Goal: Information Seeking & Learning: Find specific fact

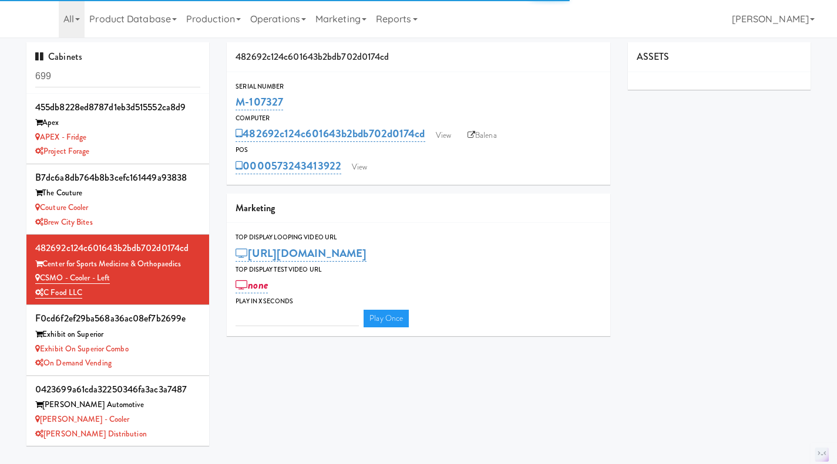
type input "3"
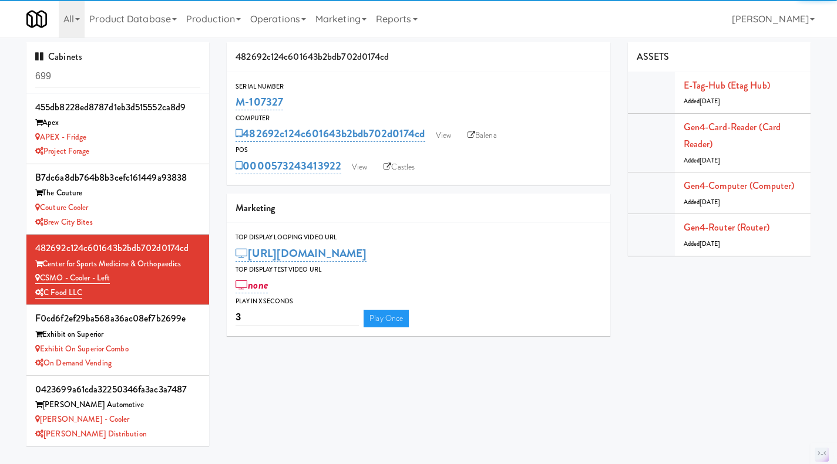
click at [92, 75] on input "699" at bounding box center [117, 77] width 165 height 22
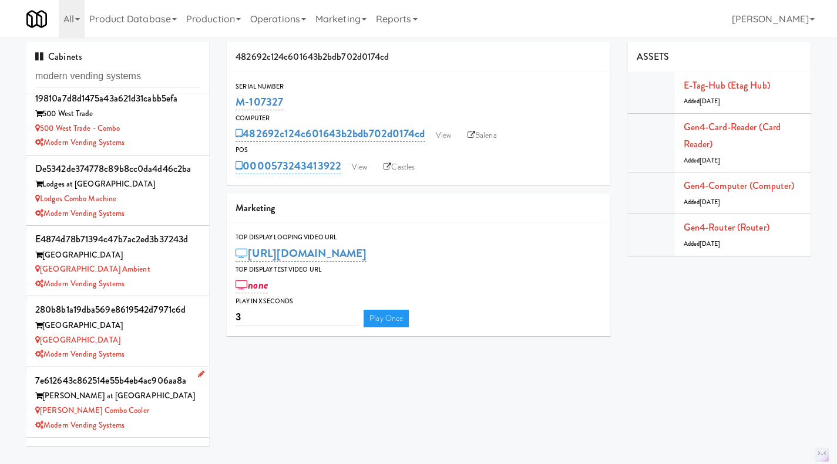
type input "modern vending systems"
click at [153, 417] on div "7e612643c862514e55b4eb4ac906aa8a Sloan at LoSo Sloan Combo Cooler Modern Vendin…" at bounding box center [117, 402] width 165 height 60
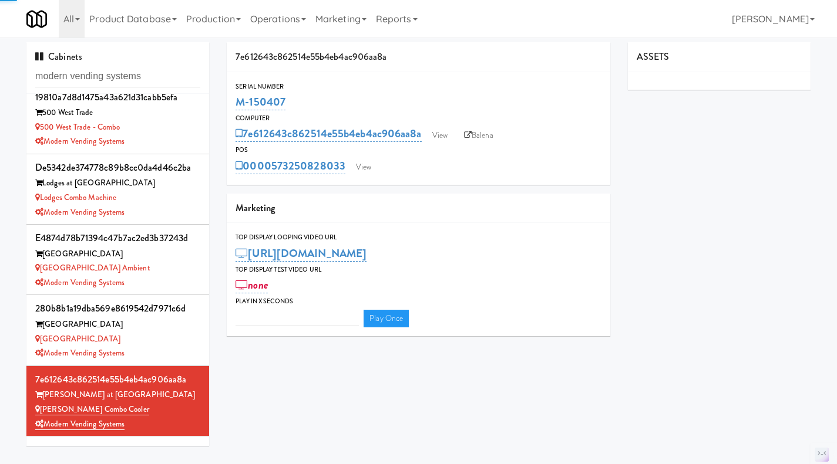
type input "3"
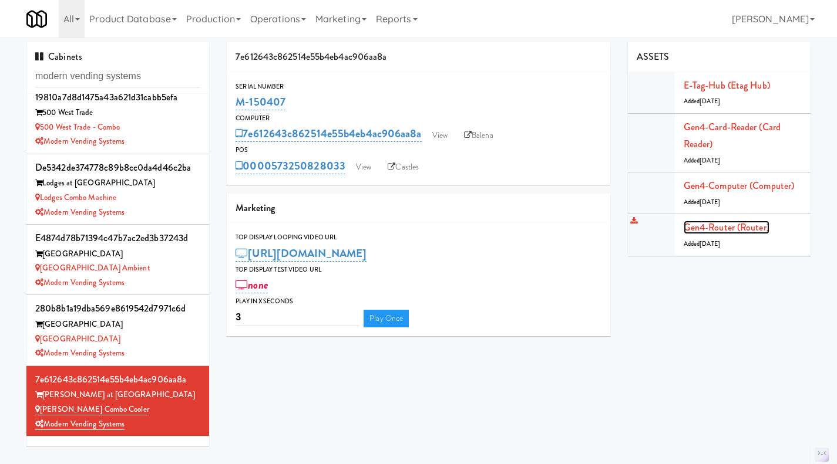
click at [729, 230] on link "Gen4-router (Router)" at bounding box center [726, 228] width 86 height 14
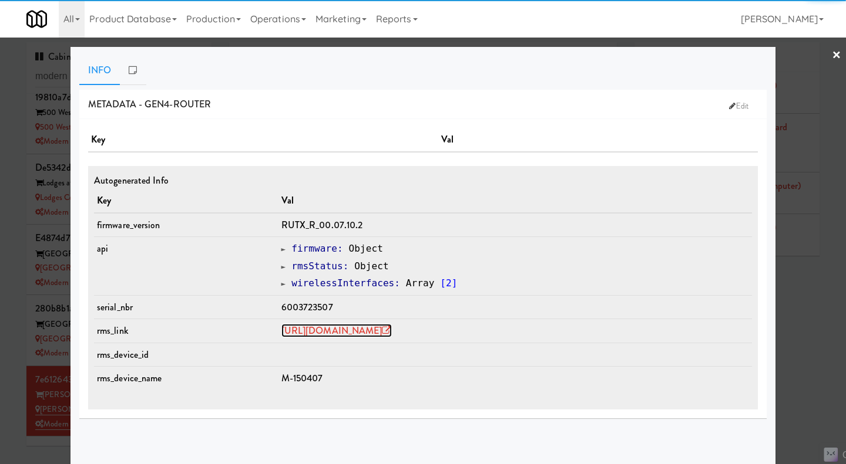
click at [392, 331] on link "https://rms.teltonika-networks.com/devices/1672438" at bounding box center [336, 331] width 110 height 14
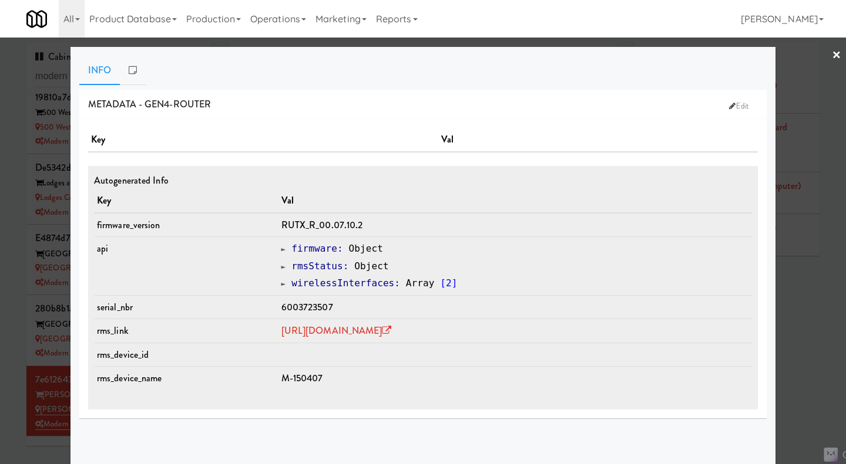
click at [803, 324] on div at bounding box center [423, 232] width 846 height 464
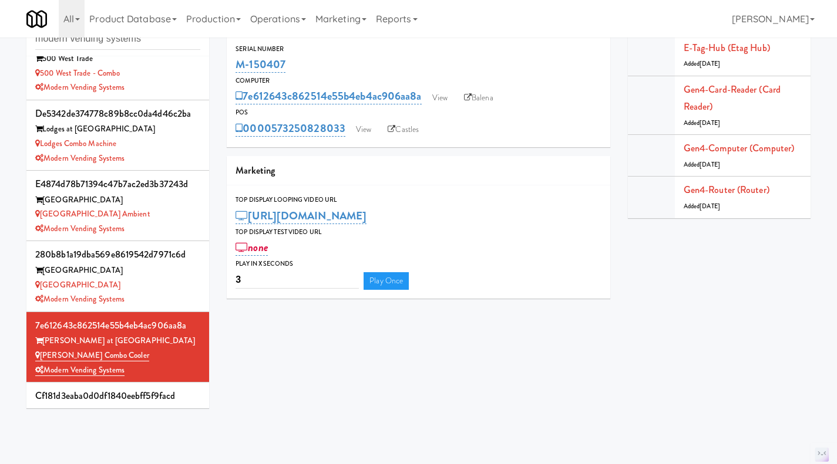
scroll to position [37, 0]
click at [285, 19] on link "Operations" at bounding box center [277, 19] width 65 height 38
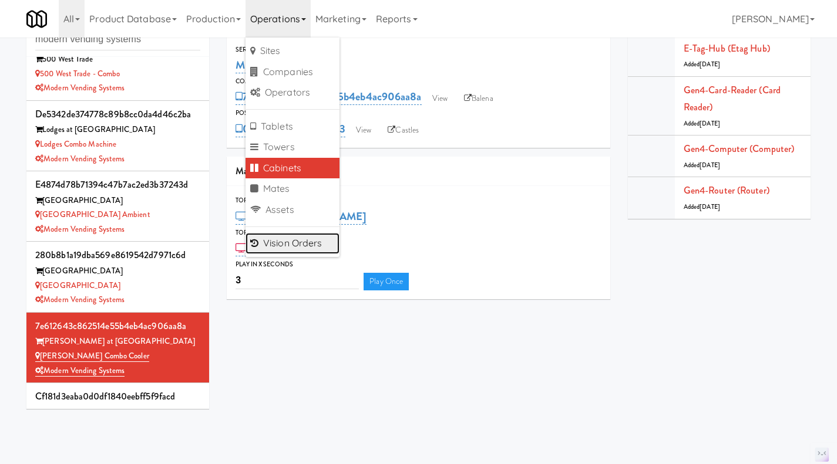
click at [299, 240] on link "Vision Orders" at bounding box center [292, 243] width 94 height 21
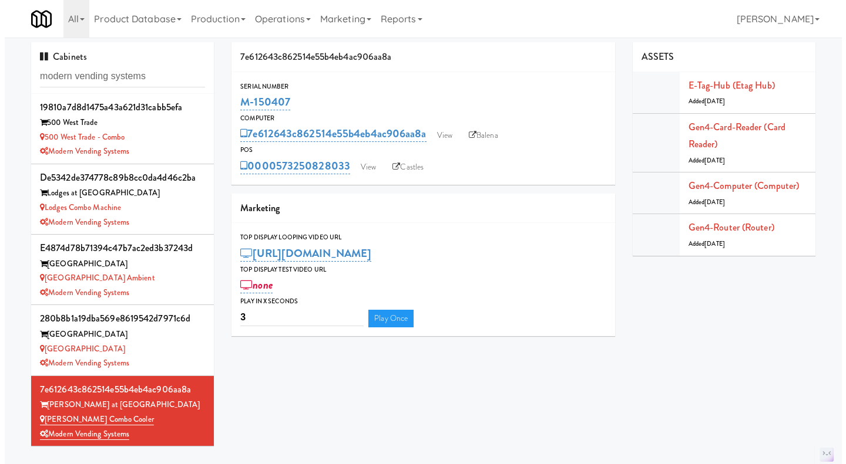
scroll to position [0, 0]
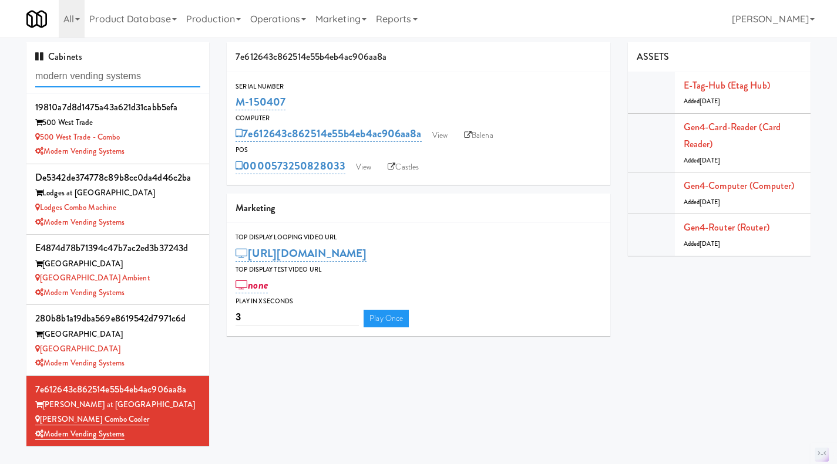
click at [127, 77] on input "modern vending systems" at bounding box center [117, 77] width 165 height 22
click at [126, 76] on input "modern vending systems" at bounding box center [117, 77] width 165 height 22
paste input "M-126970"
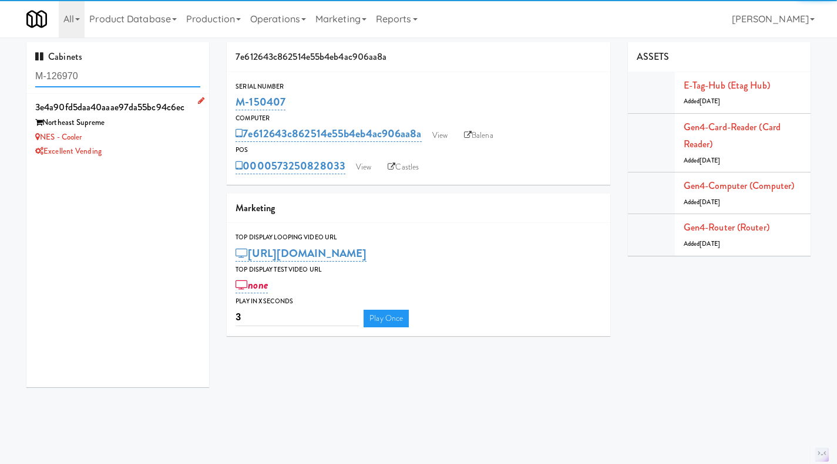
type input "M-126970"
click at [158, 144] on div "3e4a90fd5daa40aaae97da55bc94c6ec Northeast Supreme NES - Cooler Excellent Vendi…" at bounding box center [117, 129] width 165 height 60
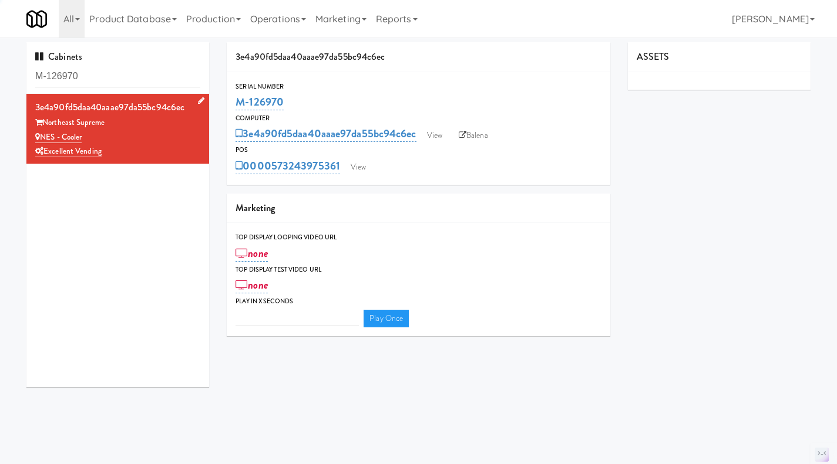
type input "3"
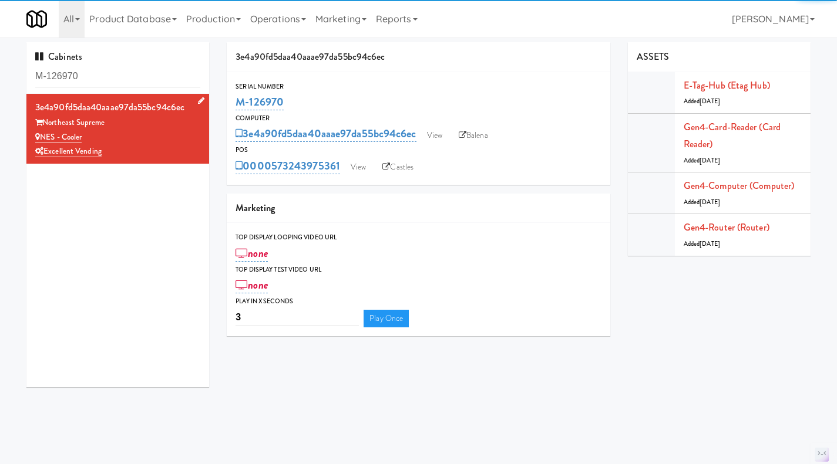
click at [198, 102] on icon at bounding box center [201, 101] width 6 height 8
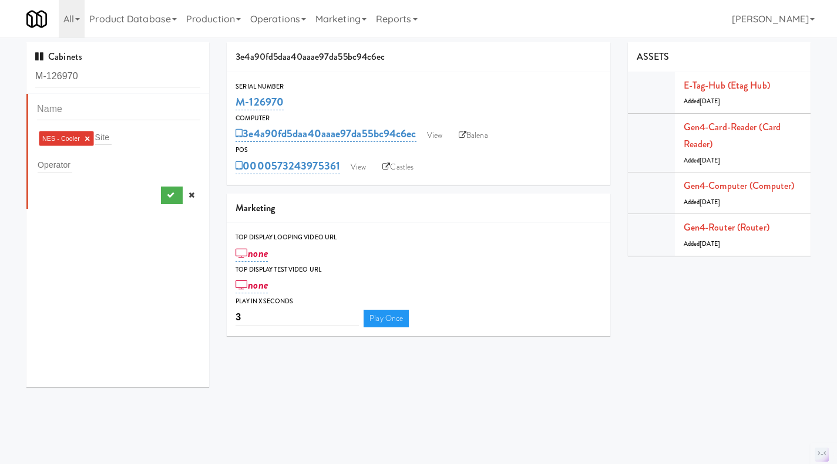
click at [87, 138] on link "×" at bounding box center [87, 139] width 5 height 10
click at [167, 191] on icon "submit" at bounding box center [171, 193] width 8 height 8
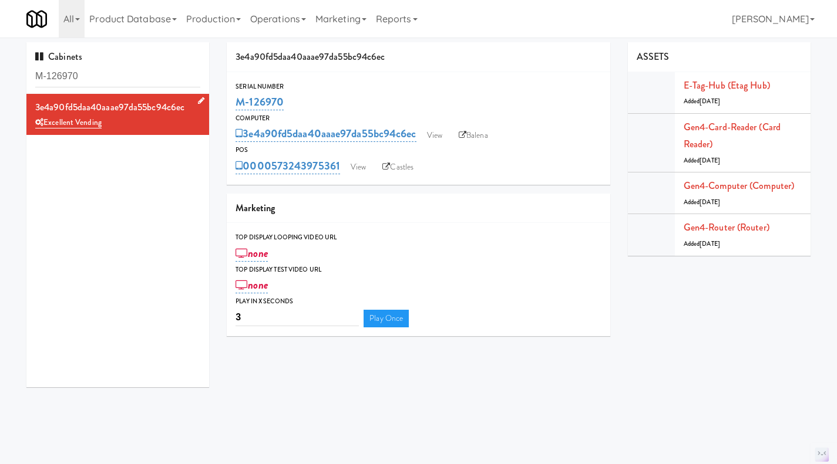
click at [198, 101] on icon at bounding box center [201, 101] width 6 height 8
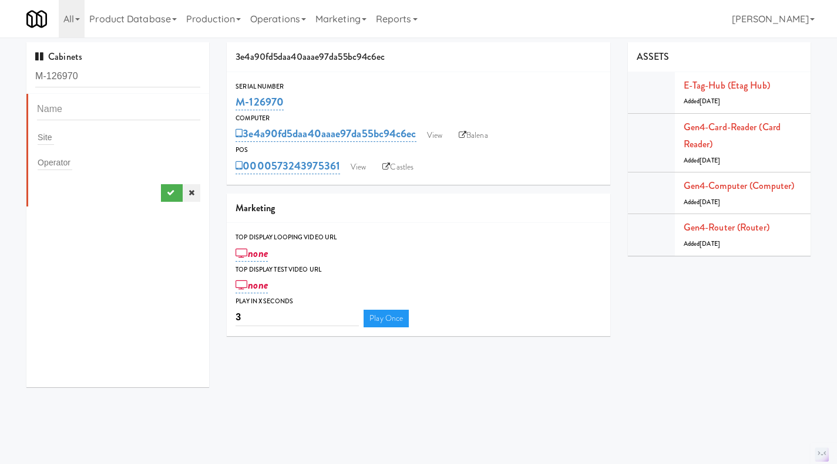
click at [188, 193] on icon at bounding box center [191, 193] width 6 height 8
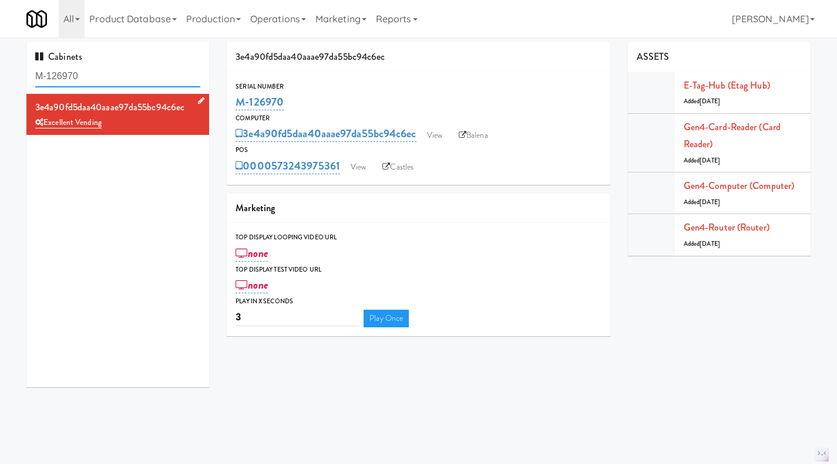
click at [156, 79] on input "M-126970" at bounding box center [117, 77] width 165 height 22
click at [154, 79] on input "M-126970" at bounding box center [117, 77] width 165 height 22
paste input "5567"
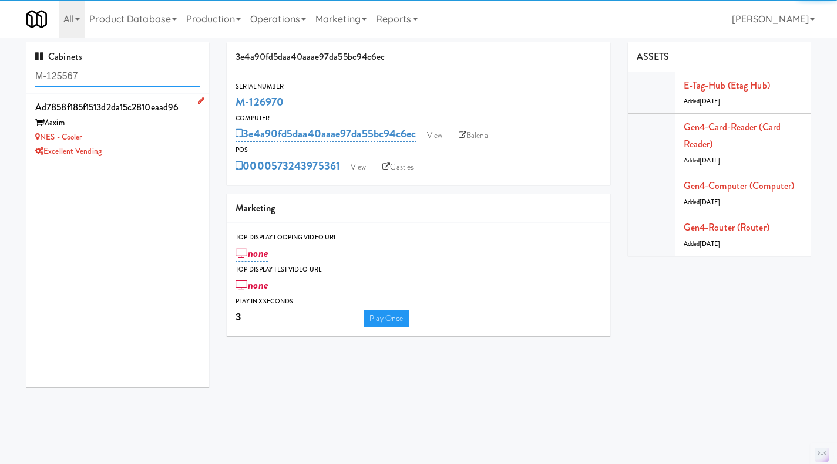
type input "M-125567"
click at [176, 133] on div "NES - Cooler" at bounding box center [117, 137] width 165 height 15
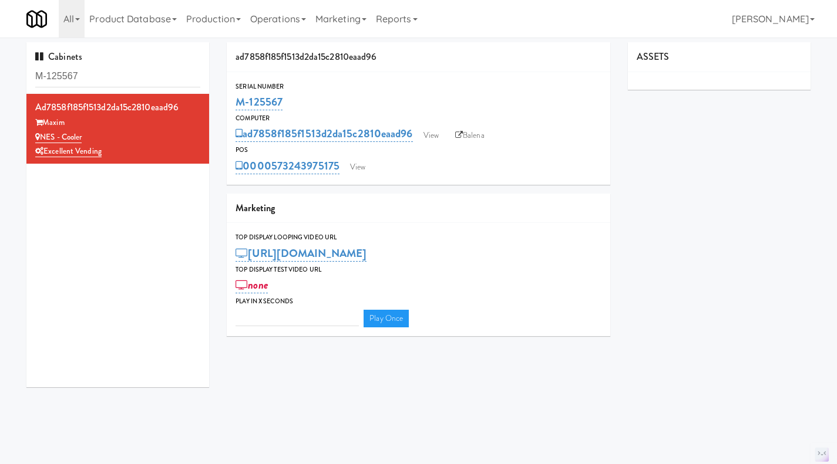
type input "3"
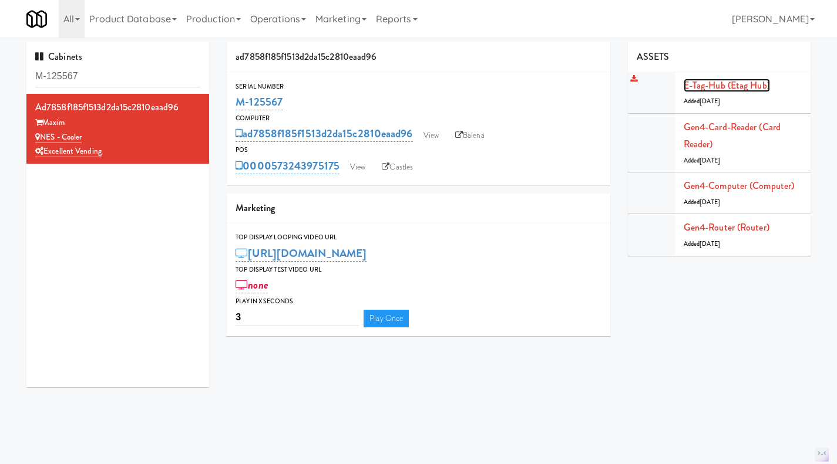
click at [699, 87] on link "E-tag-hub (Etag Hub)" at bounding box center [726, 86] width 86 height 14
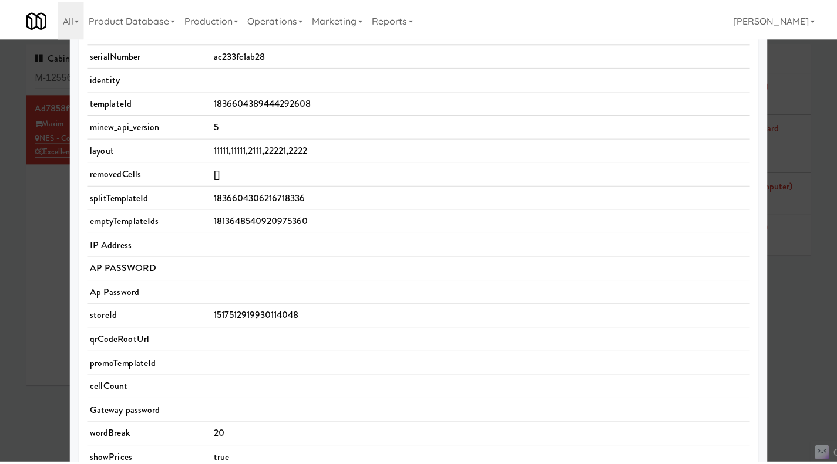
scroll to position [58, 0]
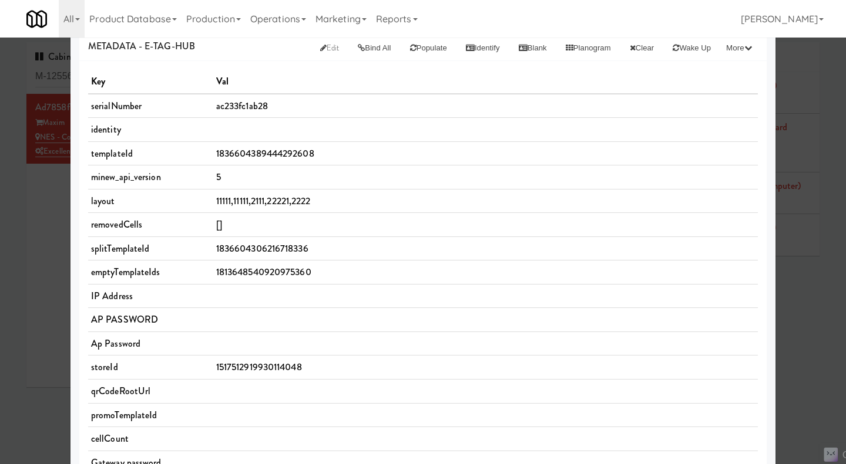
click at [276, 207] on span "11111,11111,2111,22221,2222" at bounding box center [263, 201] width 95 height 14
click at [274, 204] on span "11111,11111,2111,22221,2222" at bounding box center [263, 201] width 95 height 14
copy span "11111,11111,2111,22221,2222"
click at [45, 272] on div at bounding box center [423, 232] width 846 height 464
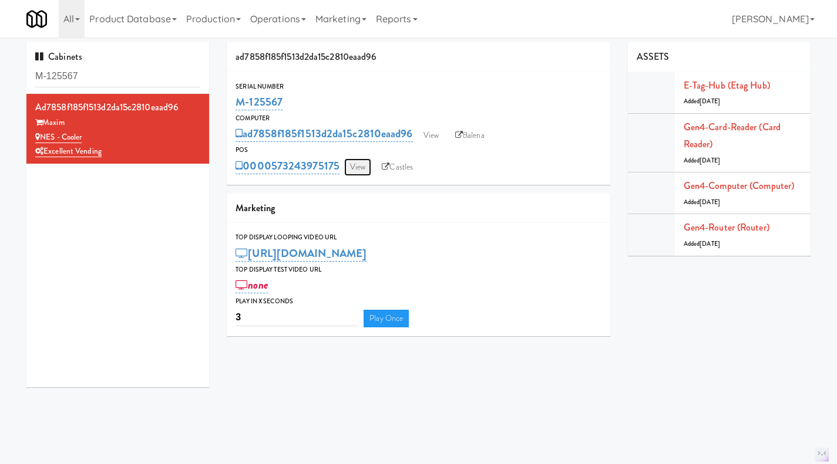
click at [362, 170] on link "View" at bounding box center [357, 168] width 27 height 18
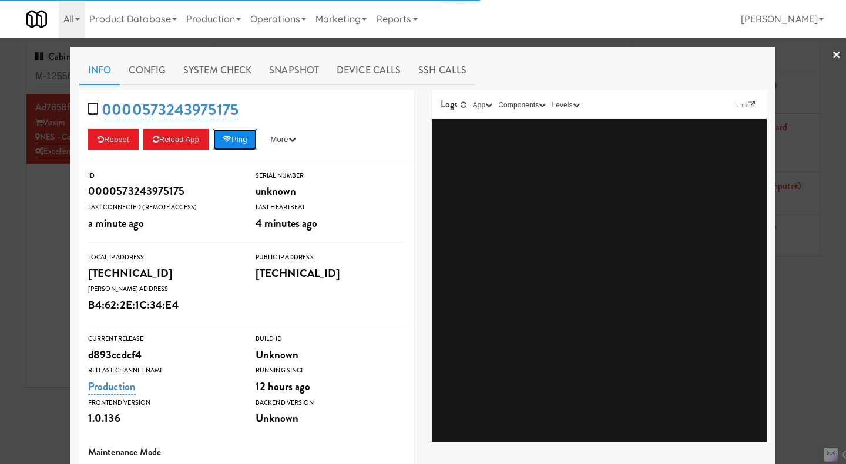
click at [241, 136] on button "Ping" at bounding box center [234, 139] width 43 height 21
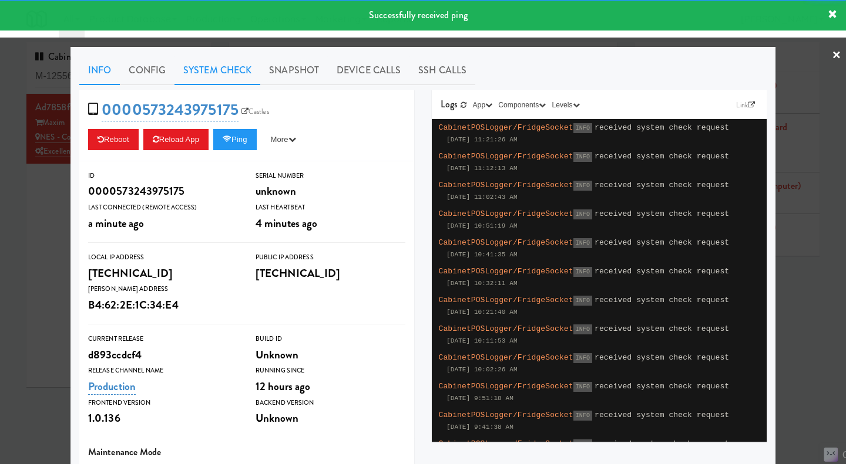
click at [231, 80] on link "System Check" at bounding box center [217, 70] width 86 height 29
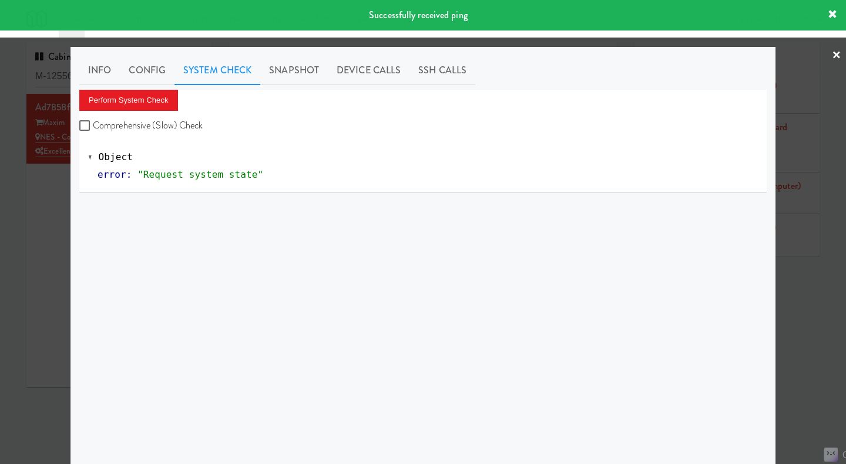
click at [164, 126] on label "Comprehensive (Slow) Check" at bounding box center [141, 126] width 124 height 18
click at [93, 126] on input "Comprehensive (Slow) Check" at bounding box center [86, 126] width 14 height 9
checkbox input "true"
click at [158, 105] on button "Perform System Check" at bounding box center [128, 100] width 99 height 21
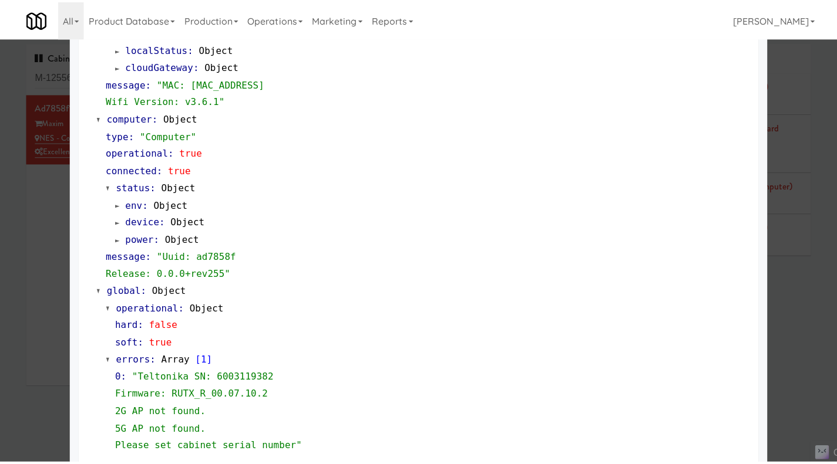
scroll to position [1123, 0]
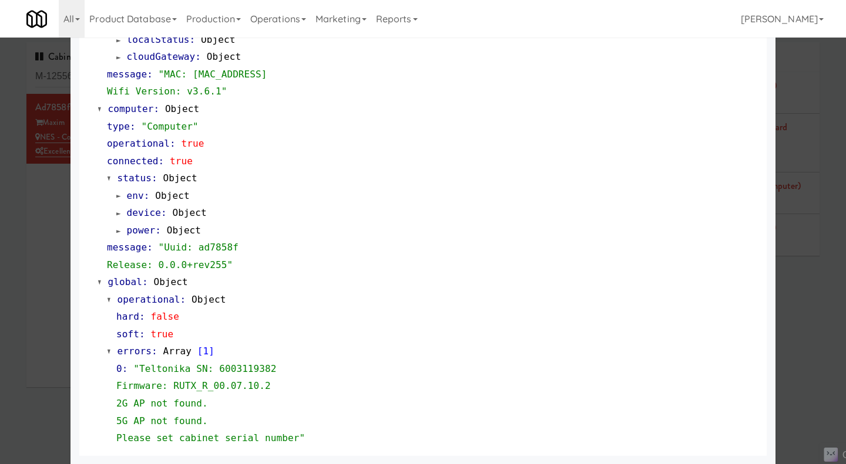
click at [790, 348] on div at bounding box center [423, 232] width 846 height 464
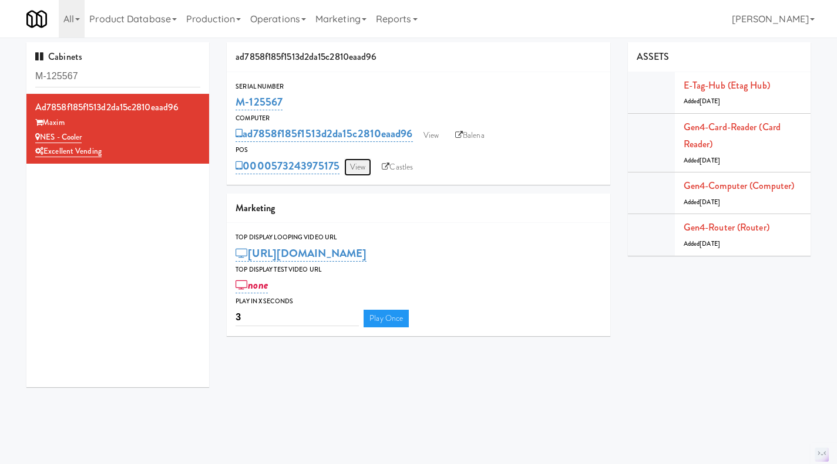
click at [361, 170] on link "View" at bounding box center [357, 168] width 27 height 18
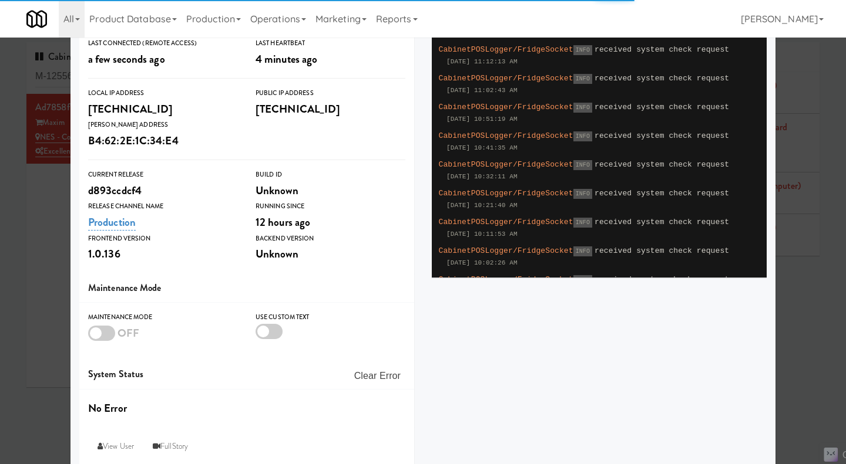
scroll to position [175, 0]
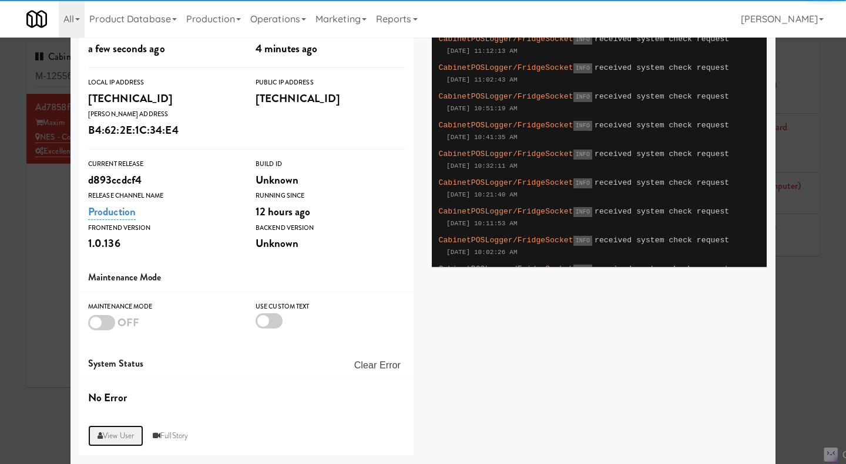
click at [112, 439] on link "View User" at bounding box center [115, 436] width 55 height 21
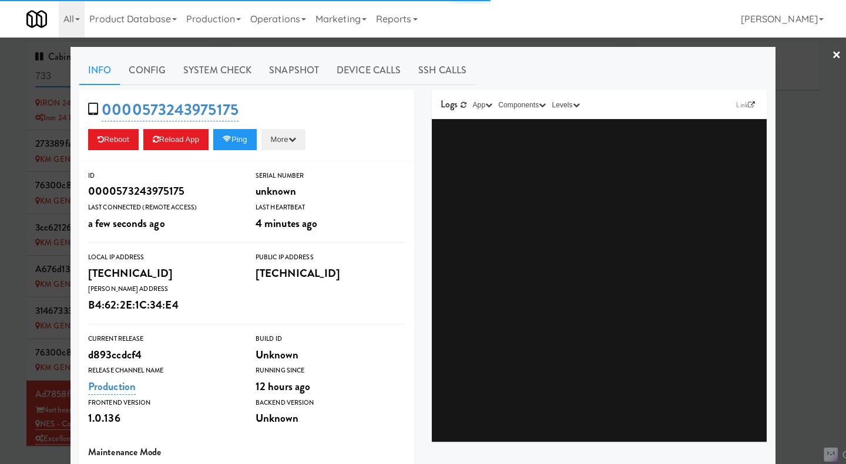
scroll to position [887, 0]
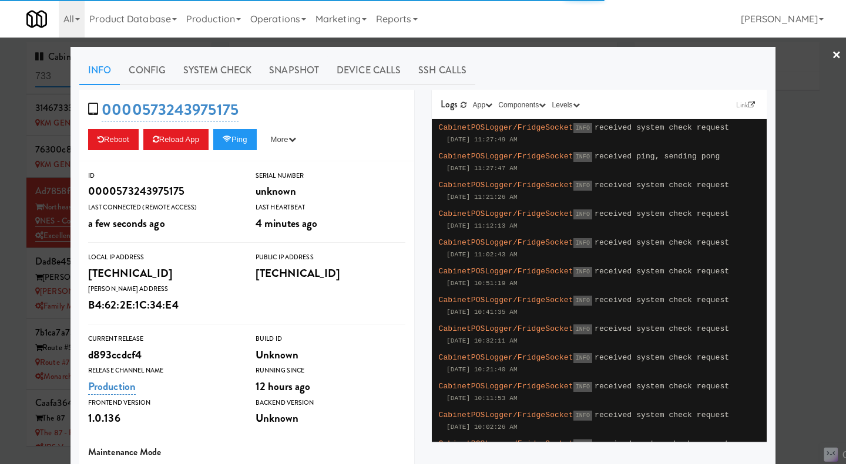
type input "3"
click at [797, 347] on div at bounding box center [423, 232] width 846 height 464
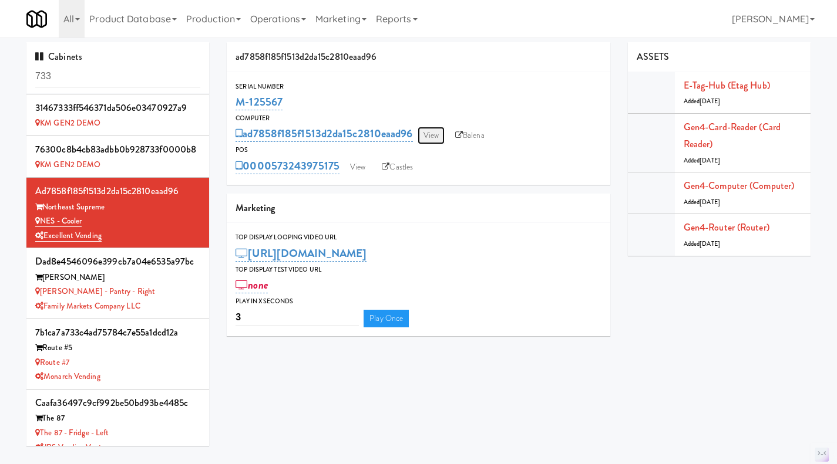
click at [419, 138] on link "View" at bounding box center [430, 136] width 27 height 18
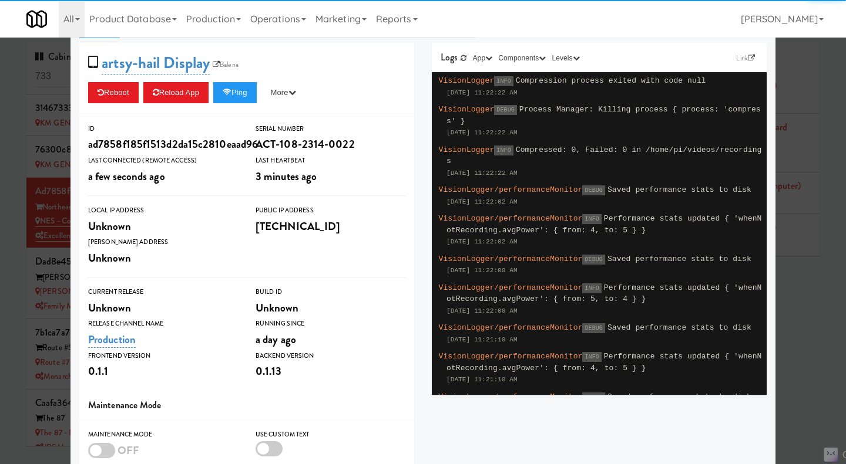
scroll to position [175, 0]
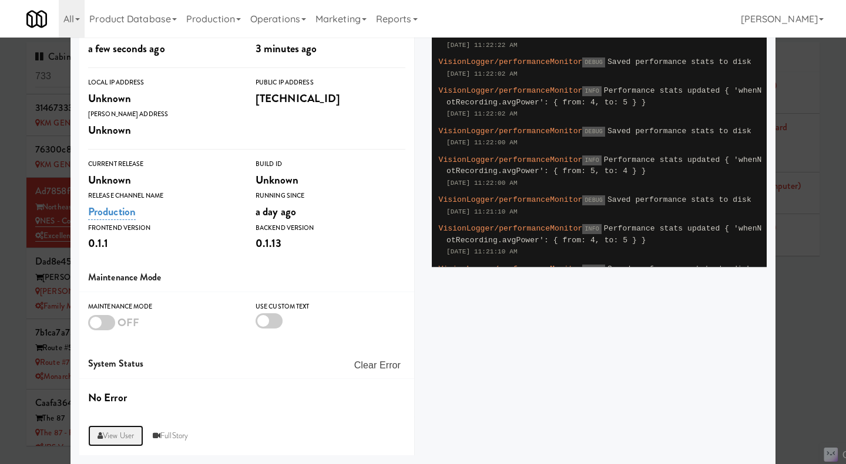
click at [111, 436] on link "View User" at bounding box center [115, 436] width 55 height 21
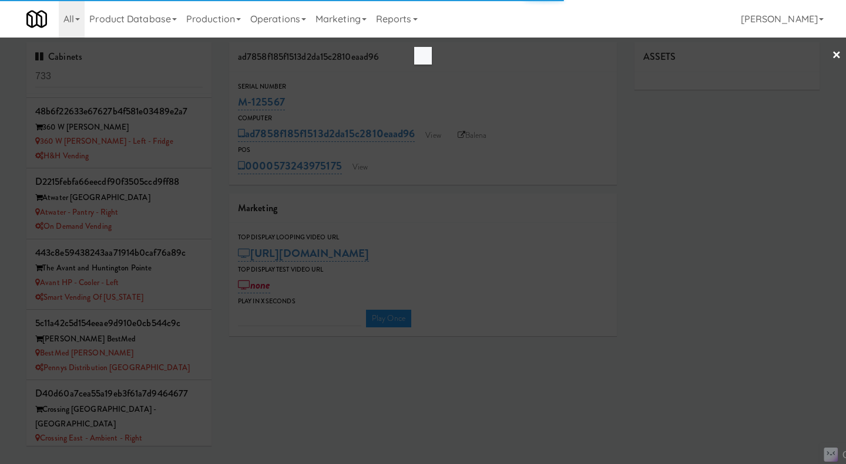
type input "3"
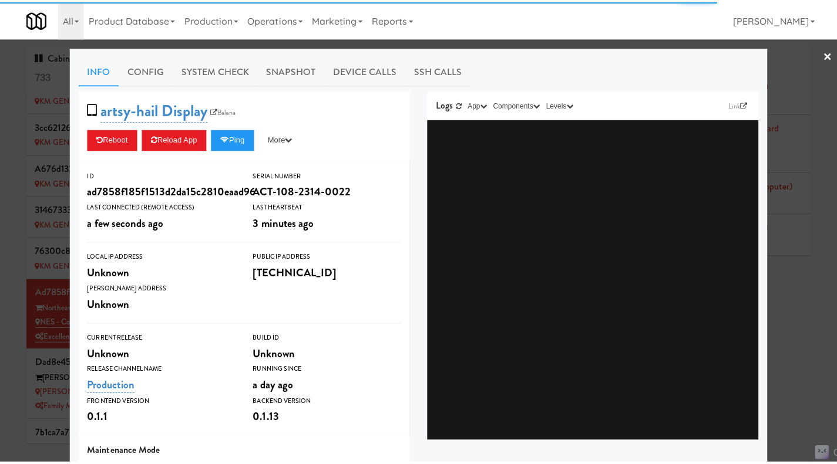
scroll to position [887, 0]
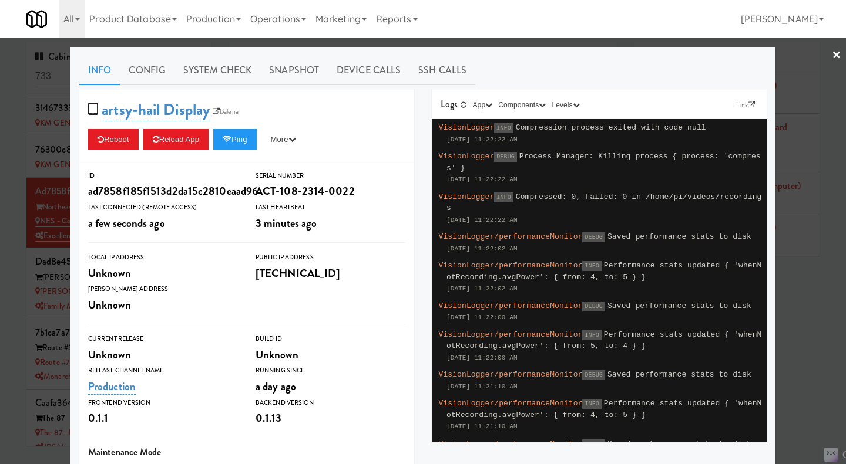
click at [814, 300] on div at bounding box center [423, 232] width 846 height 464
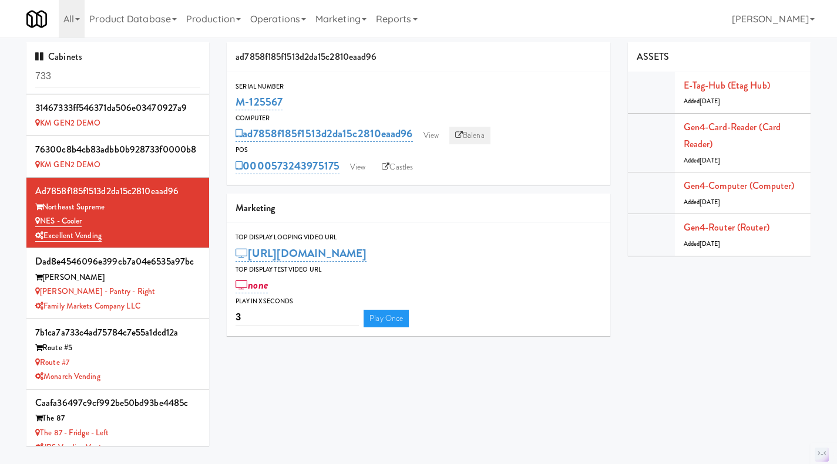
click at [474, 137] on link "Balena" at bounding box center [469, 136] width 41 height 18
drag, startPoint x: 315, startPoint y: 93, endPoint x: 237, endPoint y: 101, distance: 78.5
click at [237, 101] on div "M-125567" at bounding box center [418, 102] width 366 height 20
copy link "M-125567"
click at [299, 89] on div "Serial Number" at bounding box center [418, 87] width 366 height 12
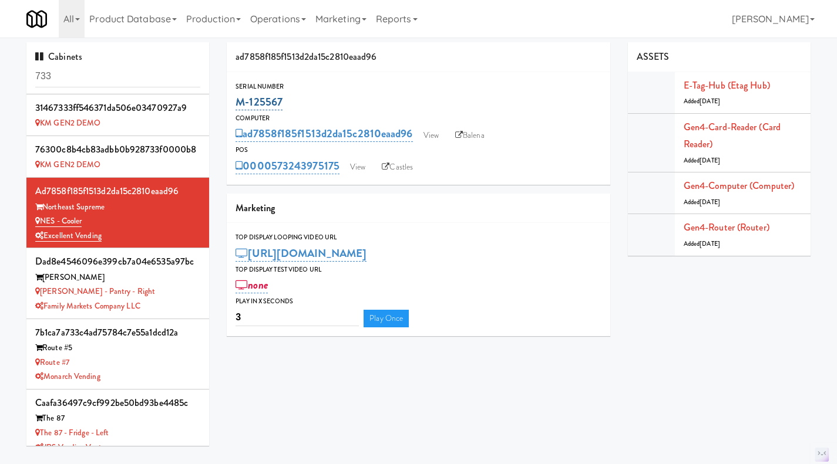
drag, startPoint x: 305, startPoint y: 103, endPoint x: 240, endPoint y: 103, distance: 65.2
click at [234, 103] on div "Serial Number M-125567" at bounding box center [418, 97] width 383 height 32
copy link "M-125567"
click at [318, 122] on div "Computer" at bounding box center [418, 119] width 366 height 12
drag, startPoint x: 302, startPoint y: 106, endPoint x: 237, endPoint y: 106, distance: 65.8
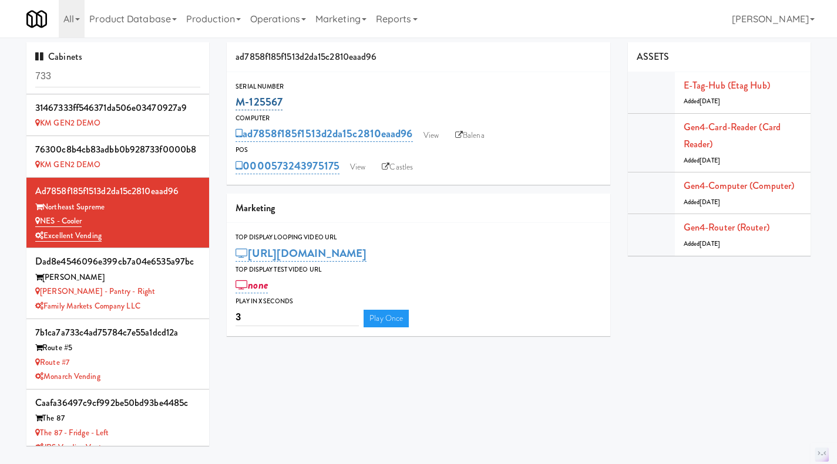
click at [237, 106] on div "M-125567" at bounding box center [418, 102] width 366 height 20
copy link "M-125567"
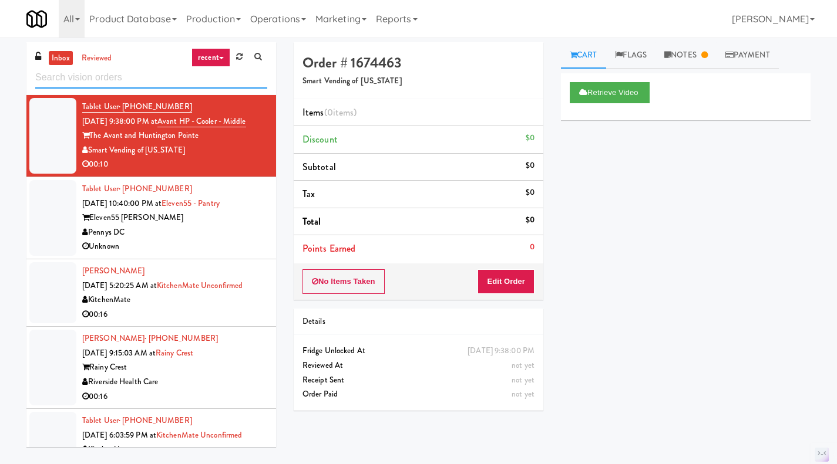
paste input "NES - Cooler"
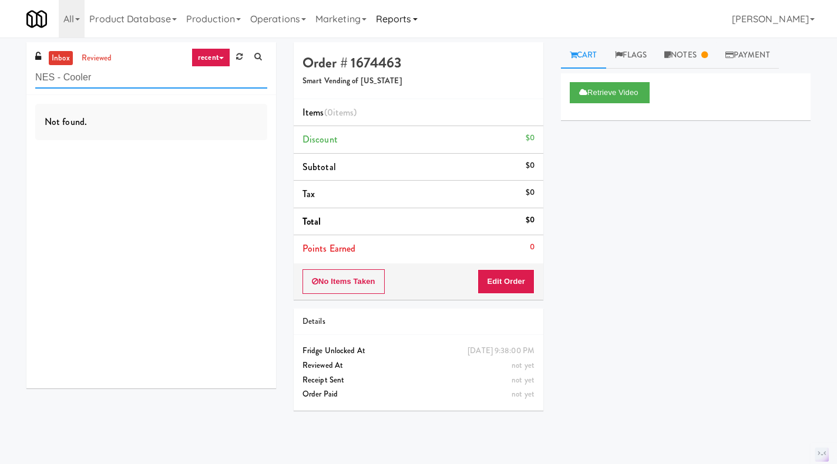
type input "NES - Cooler"
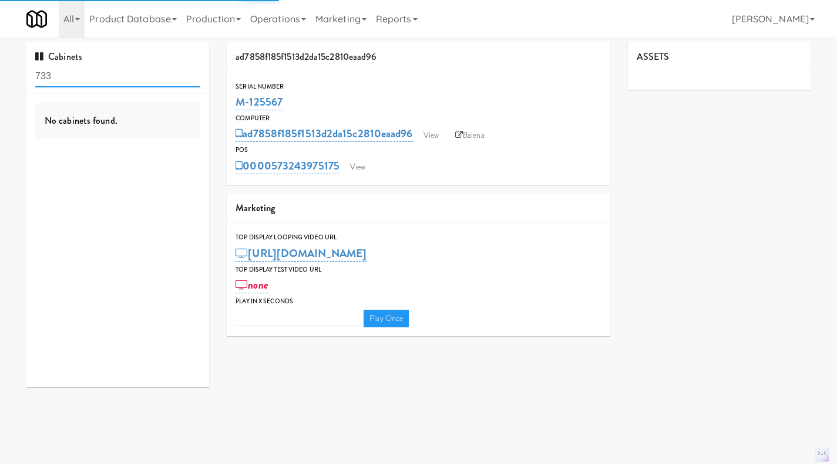
type input "3"
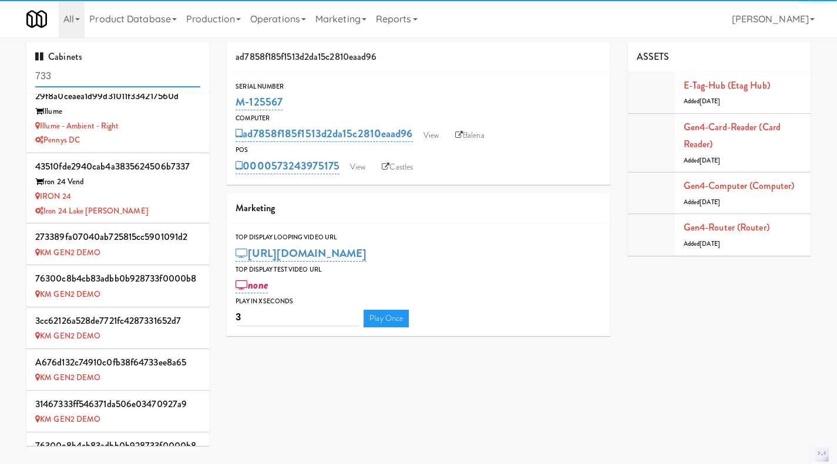
scroll to position [887, 0]
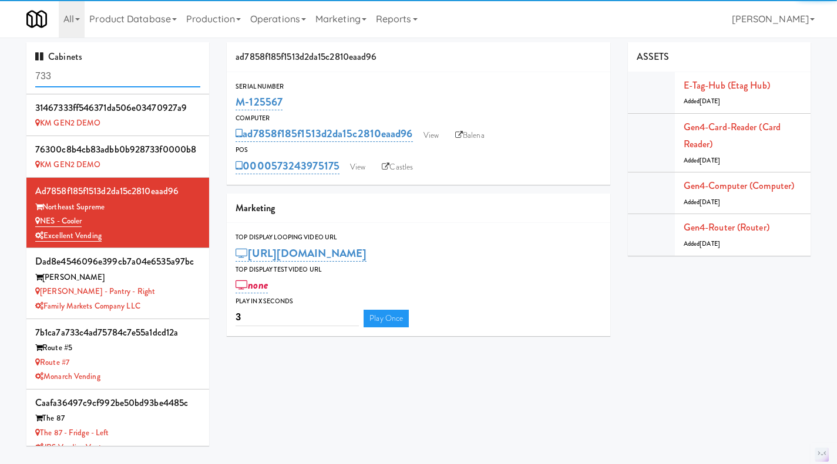
click at [132, 71] on input "733" at bounding box center [117, 77] width 165 height 22
click at [130, 71] on input "733" at bounding box center [117, 77] width 165 height 22
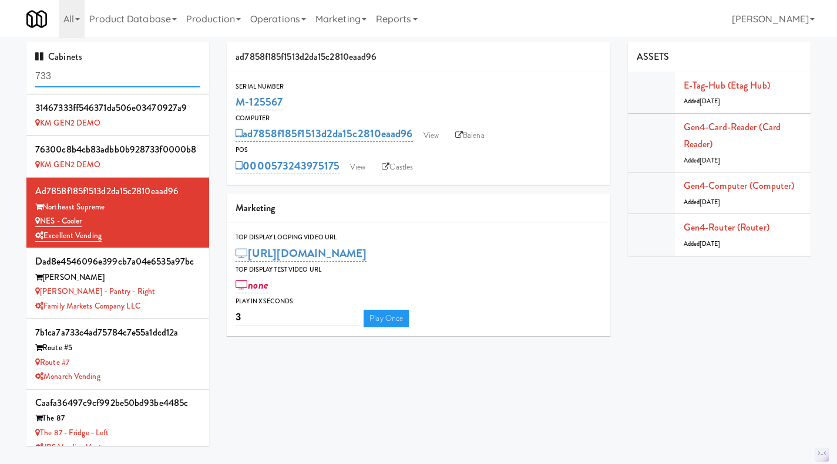
click at [130, 70] on input "733" at bounding box center [117, 77] width 165 height 22
click at [129, 70] on input "733" at bounding box center [117, 77] width 165 height 22
paste input "M-126984"
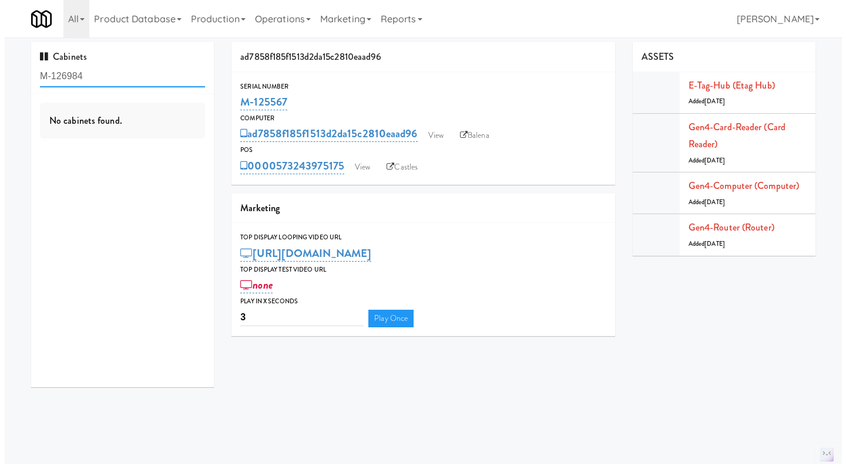
scroll to position [0, 0]
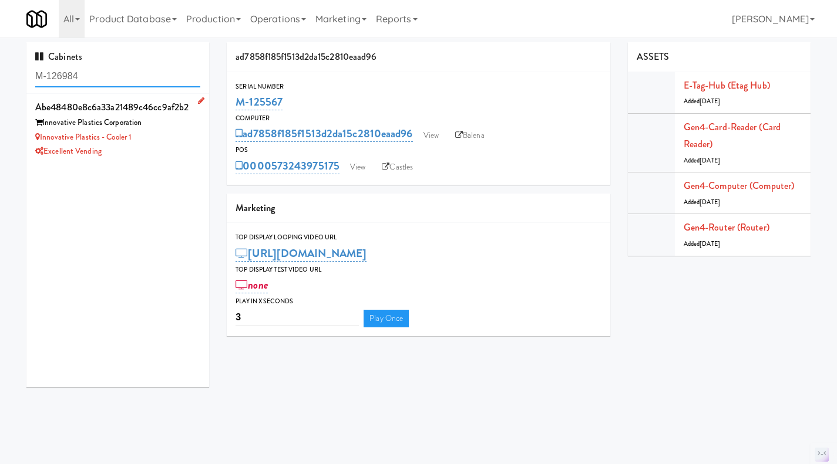
type input "M-126984"
click at [179, 153] on div "Excellent Vending" at bounding box center [117, 151] width 165 height 15
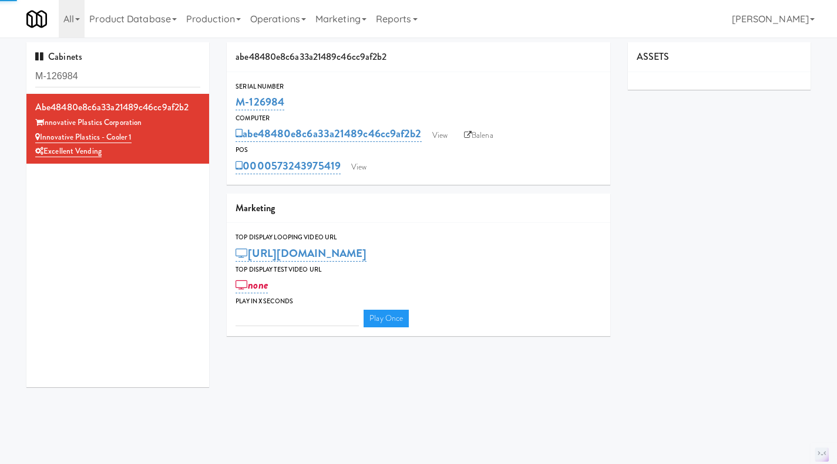
type input "3"
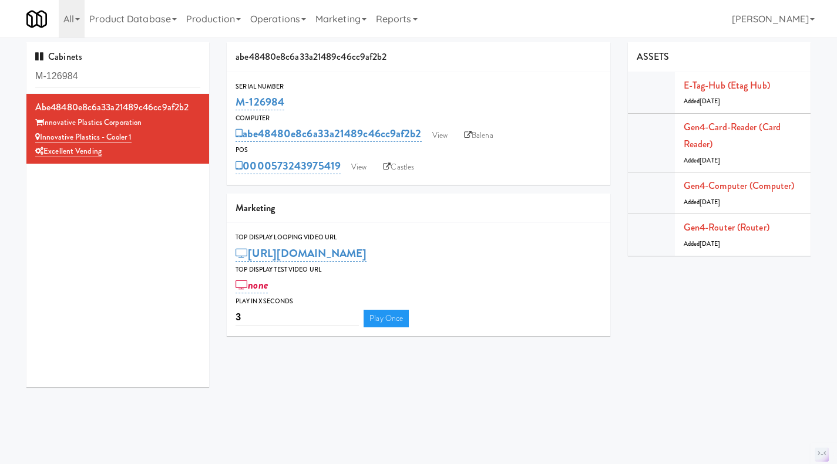
drag, startPoint x: 314, startPoint y: 101, endPoint x: 235, endPoint y: 103, distance: 79.3
click at [235, 103] on div "Serial Number M-126984" at bounding box center [418, 97] width 383 height 32
copy link "M-126984"
click at [354, 173] on link "View" at bounding box center [358, 168] width 27 height 18
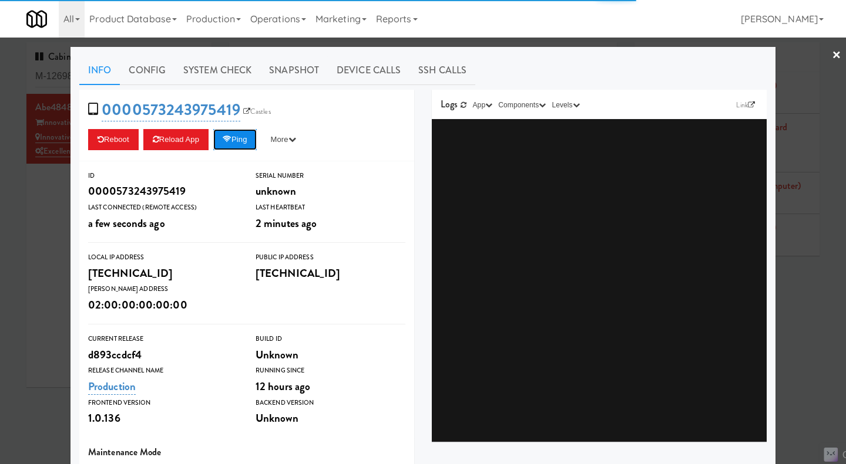
click at [239, 136] on button "Ping" at bounding box center [234, 139] width 43 height 21
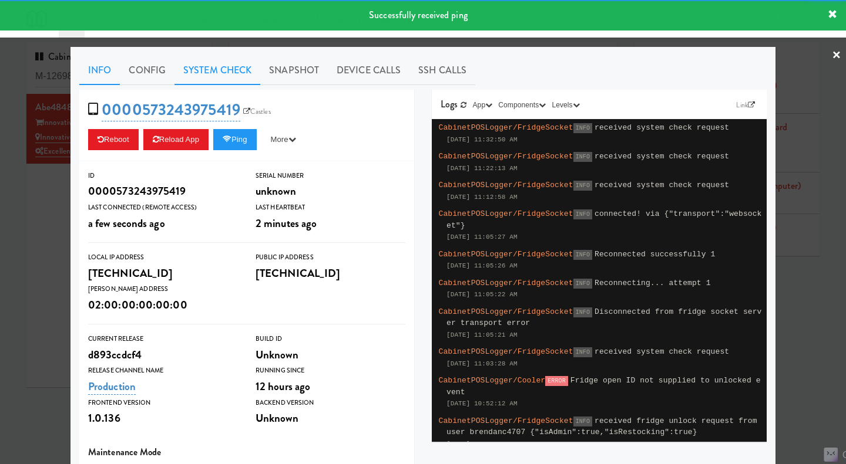
click at [225, 72] on link "System Check" at bounding box center [217, 70] width 86 height 29
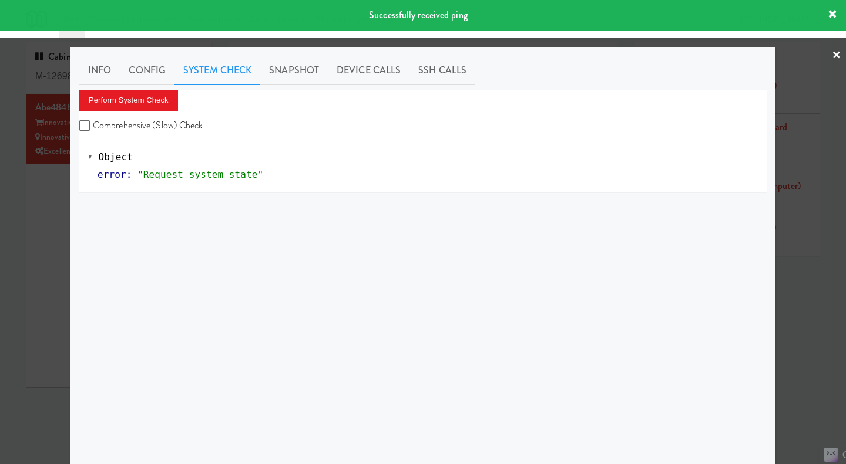
click at [179, 118] on label "Comprehensive (Slow) Check" at bounding box center [141, 126] width 124 height 18
click at [93, 122] on input "Comprehensive (Slow) Check" at bounding box center [86, 126] width 14 height 9
checkbox input "true"
click at [158, 93] on button "Perform System Check" at bounding box center [128, 100] width 99 height 21
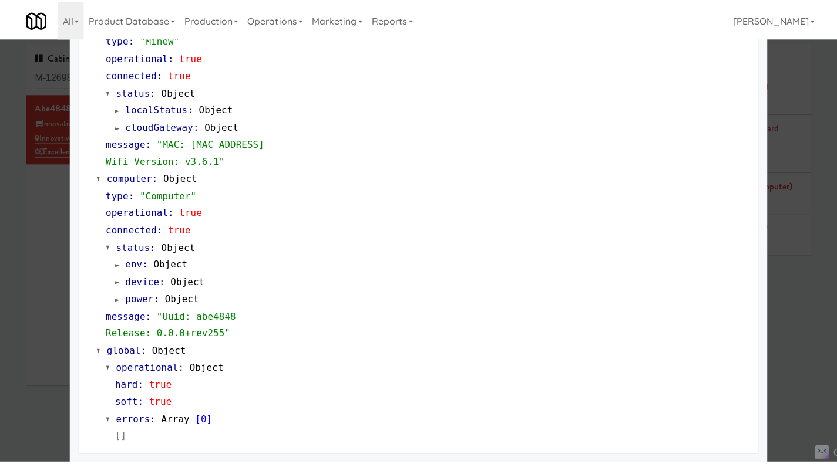
scroll to position [1002, 0]
drag, startPoint x: 791, startPoint y: 342, endPoint x: 545, endPoint y: 154, distance: 309.2
click at [790, 342] on div at bounding box center [423, 232] width 846 height 464
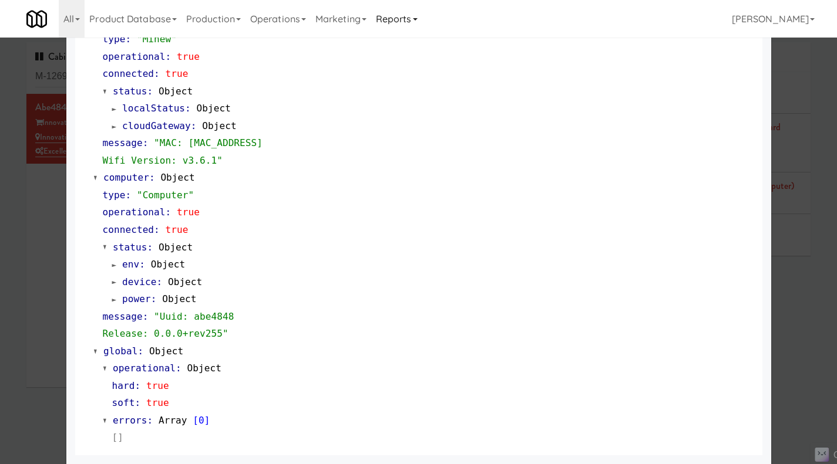
scroll to position [1, 0]
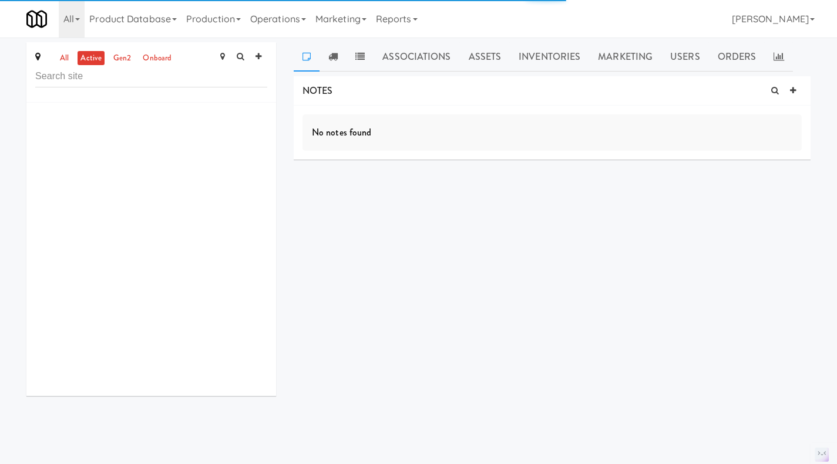
click at [63, 61] on link "all" at bounding box center [64, 58] width 15 height 15
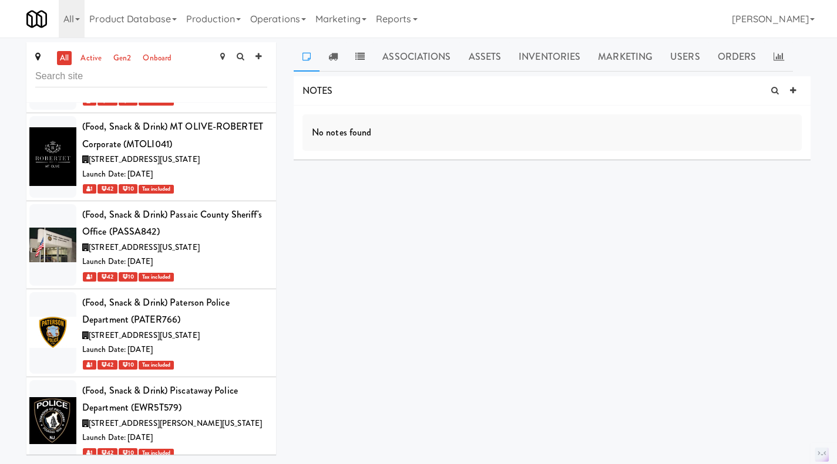
scroll to position [66527, 0]
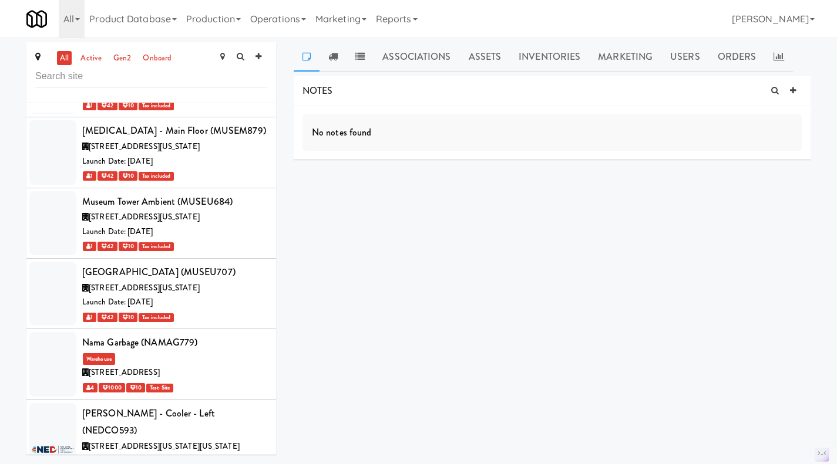
scroll to position [66879, 0]
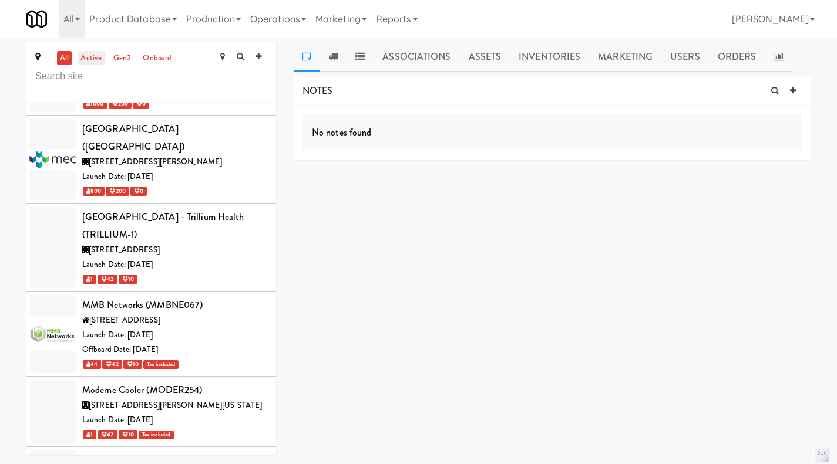
scroll to position [66351, 0]
click at [89, 60] on link "active" at bounding box center [91, 58] width 27 height 15
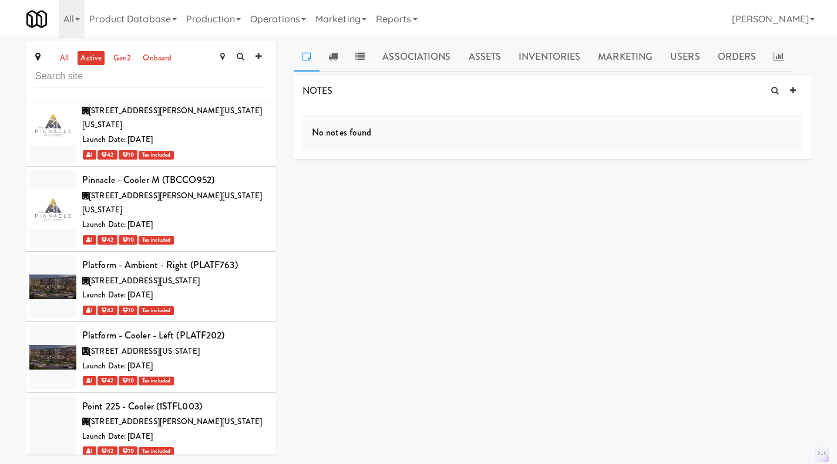
scroll to position [43425, 0]
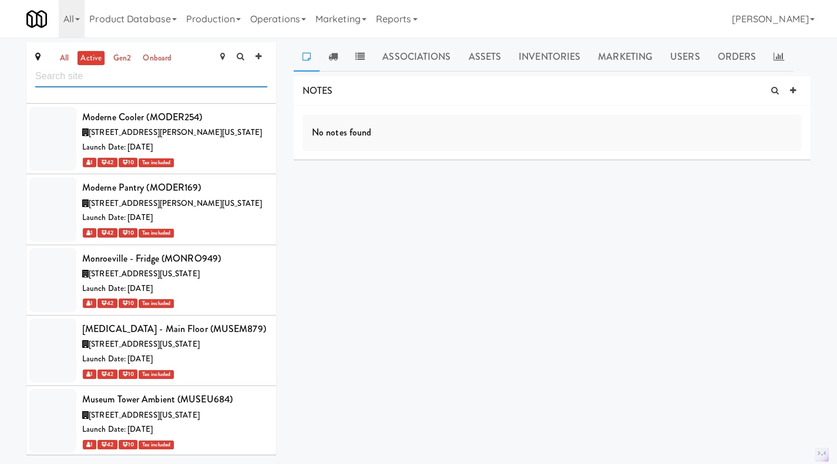
click at [120, 74] on input "text" at bounding box center [151, 77] width 232 height 22
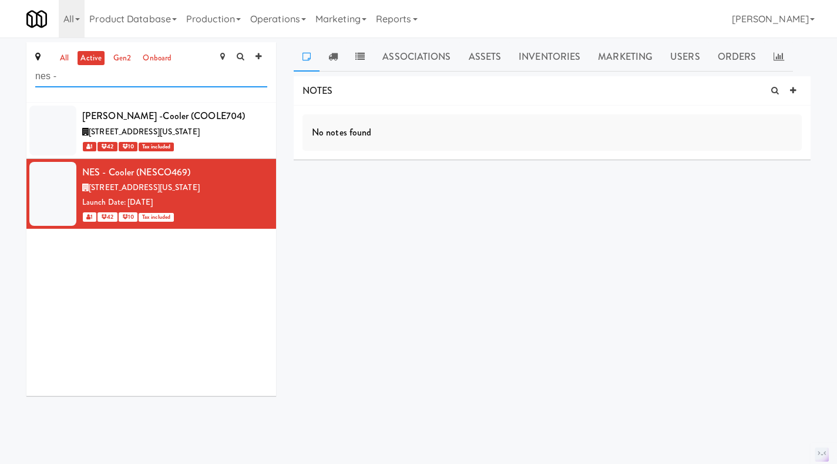
scroll to position [0, 0]
type input "nes -"
click at [792, 88] on icon at bounding box center [793, 91] width 6 height 8
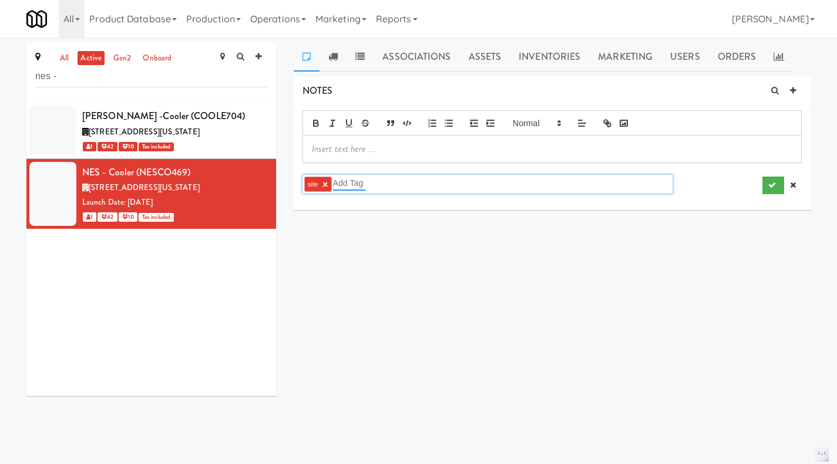
click at [349, 185] on input "text" at bounding box center [349, 183] width 32 height 15
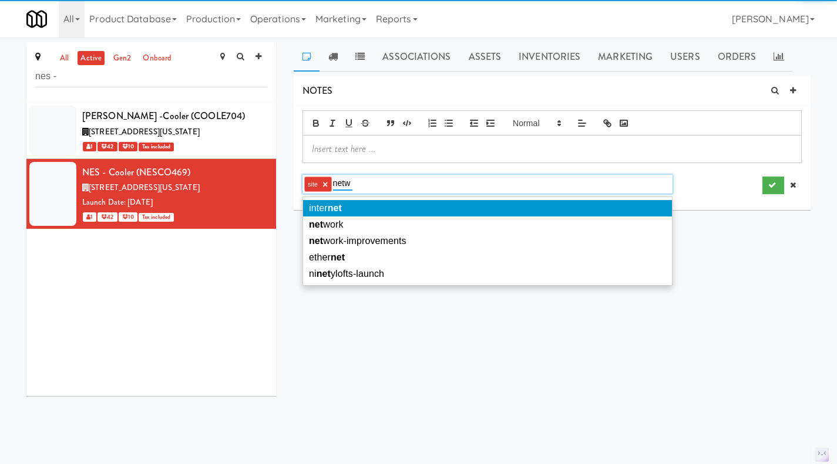
type input "netwo"
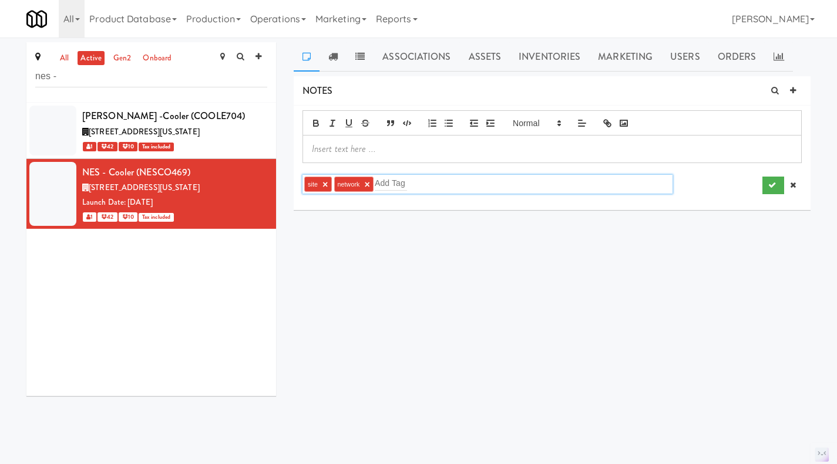
click at [363, 153] on p at bounding box center [552, 149] width 480 height 13
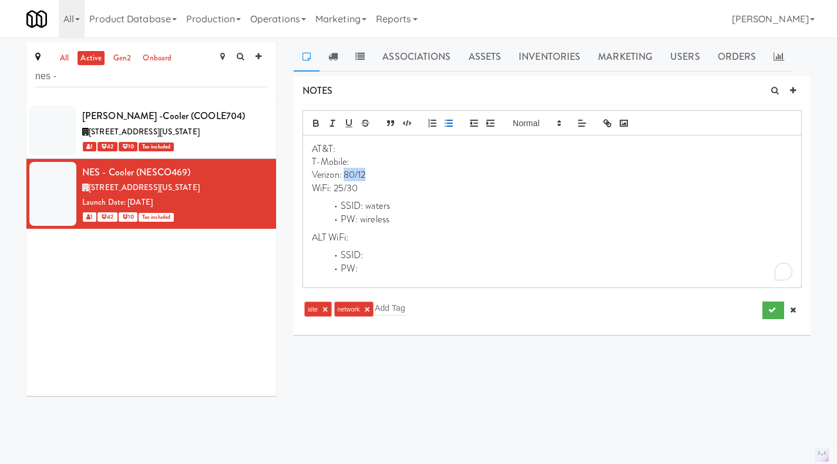
drag, startPoint x: 375, startPoint y: 176, endPoint x: 345, endPoint y: 176, distance: 29.4
click at [345, 176] on p "Verizon: 80/12" at bounding box center [552, 175] width 480 height 13
drag, startPoint x: 347, startPoint y: 188, endPoint x: 333, endPoint y: 189, distance: 14.1
click at [333, 189] on p "WiFi: 25/30" at bounding box center [552, 188] width 480 height 13
drag, startPoint x: 390, startPoint y: 206, endPoint x: 366, endPoint y: 207, distance: 24.7
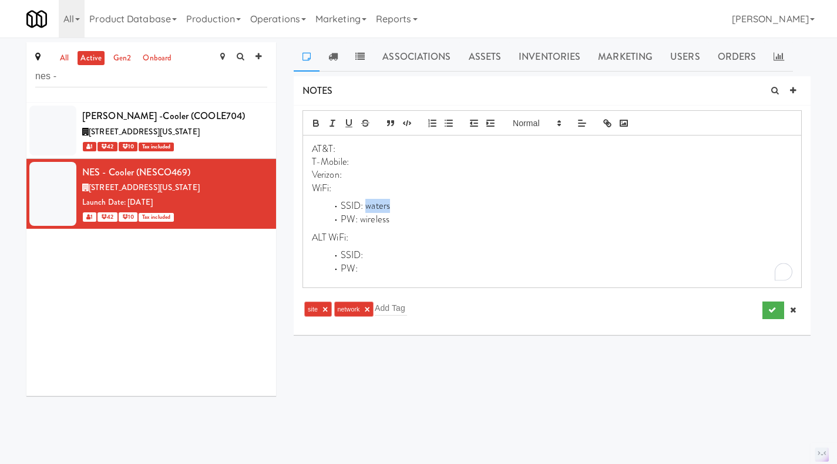
click at [366, 207] on li "SSID: waters" at bounding box center [559, 207] width 466 height 14
click at [372, 224] on li "PW: wireless" at bounding box center [559, 220] width 466 height 14
click at [364, 163] on p "T-Mobile:" at bounding box center [552, 162] width 480 height 13
drag, startPoint x: 373, startPoint y: 160, endPoint x: 311, endPoint y: 164, distance: 63.0
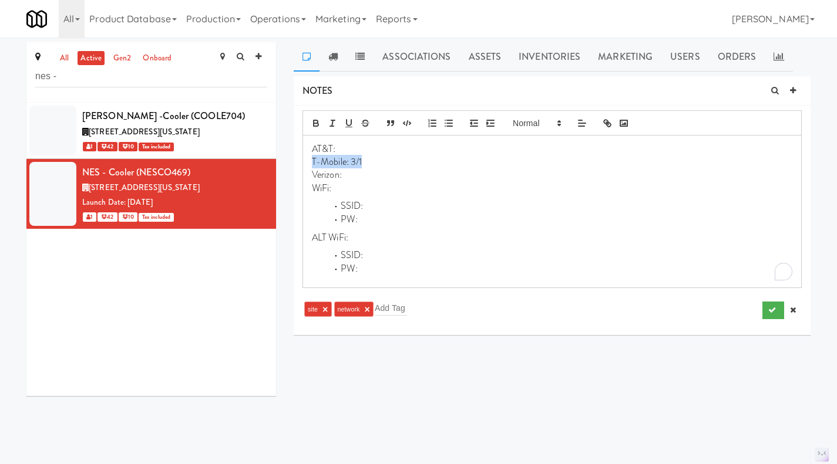
click at [311, 164] on div "AT&T: T-Mobile: 3/1 Verizon: WiFi: SSID: PW: ALT WiFi: SSID: PW:" at bounding box center [552, 212] width 498 height 152
copy p "T-Mobile: 3/1"
click at [766, 305] on button "submit" at bounding box center [773, 311] width 22 height 18
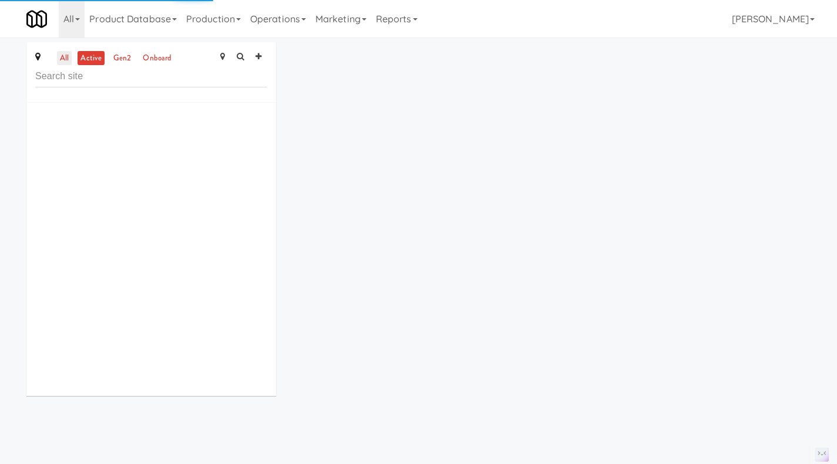
click at [61, 64] on link "all" at bounding box center [64, 58] width 15 height 15
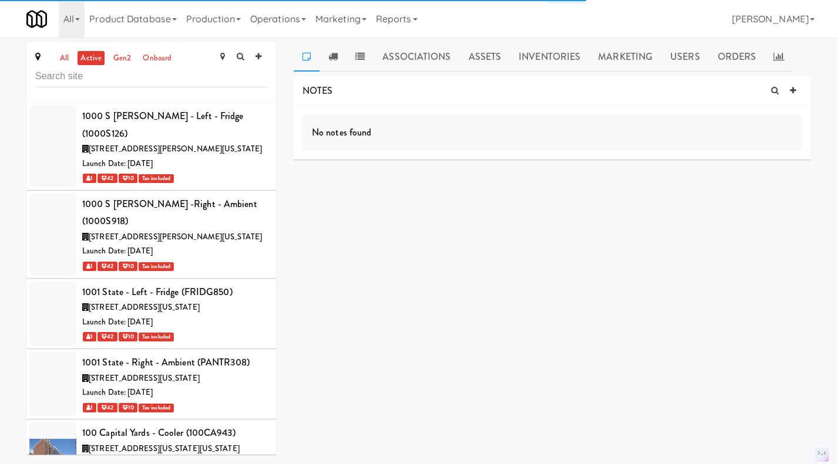
drag, startPoint x: 66, startPoint y: 55, endPoint x: 97, endPoint y: 52, distance: 31.3
click at [67, 55] on link "all" at bounding box center [64, 58] width 15 height 15
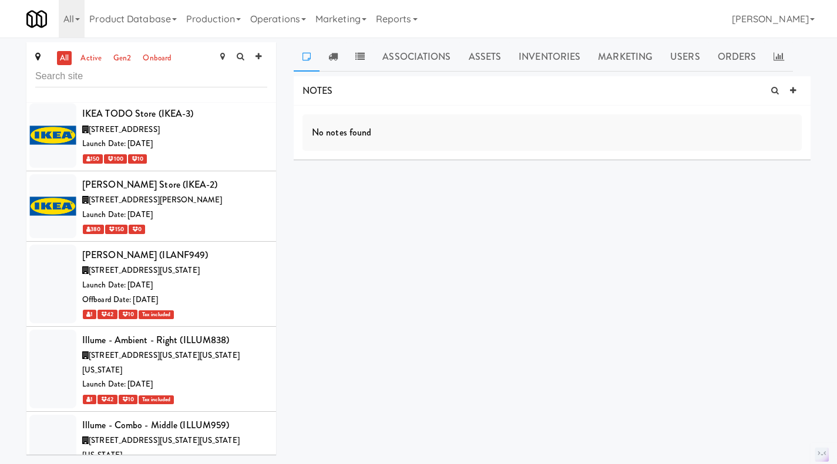
scroll to position [52967, 0]
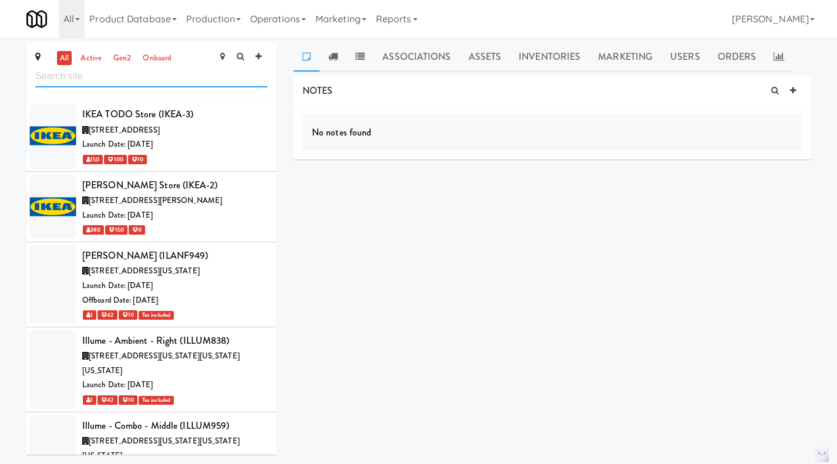
click at [116, 83] on input "text" at bounding box center [151, 77] width 232 height 22
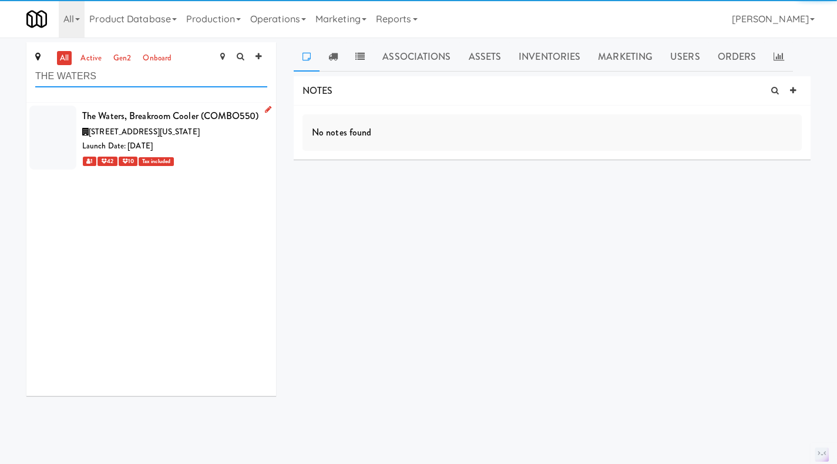
scroll to position [0, 0]
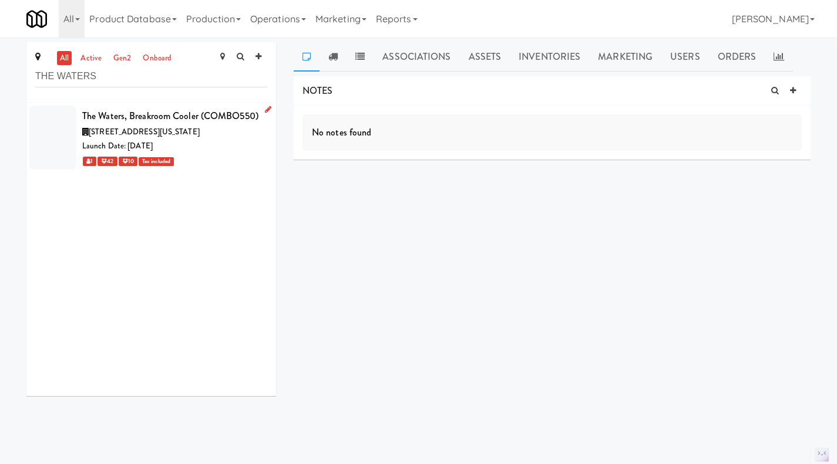
drag, startPoint x: 226, startPoint y: 148, endPoint x: 234, endPoint y: 153, distance: 9.5
click at [227, 140] on div "[STREET_ADDRESS][US_STATE]" at bounding box center [174, 132] width 185 height 15
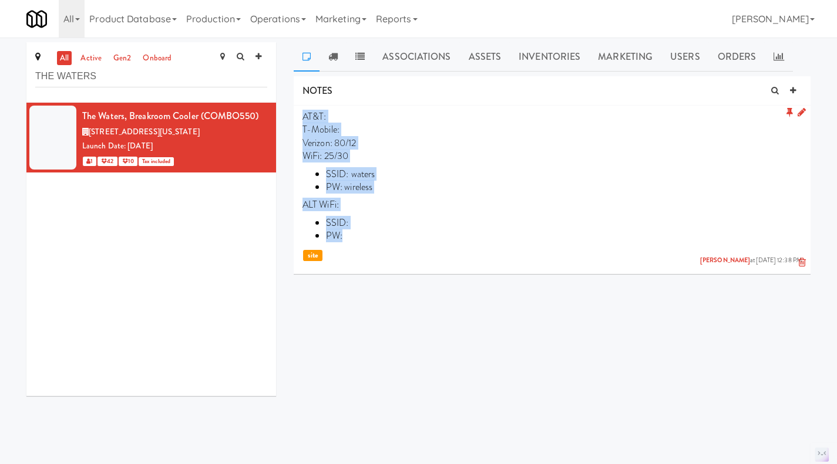
drag, startPoint x: 355, startPoint y: 235, endPoint x: 295, endPoint y: 121, distance: 128.7
click at [295, 121] on li "AT&T: T-Mobile: Verizon: 80/12 WiFi: 25/30 SSID: [PERSON_NAME]: wireless ALT Wi…" at bounding box center [552, 188] width 517 height 164
copy p "AT&T: T-Mobile: Verizon: 80/12 WiFi: 25/30 SSID: [PERSON_NAME]: wireless ALT Wi…"
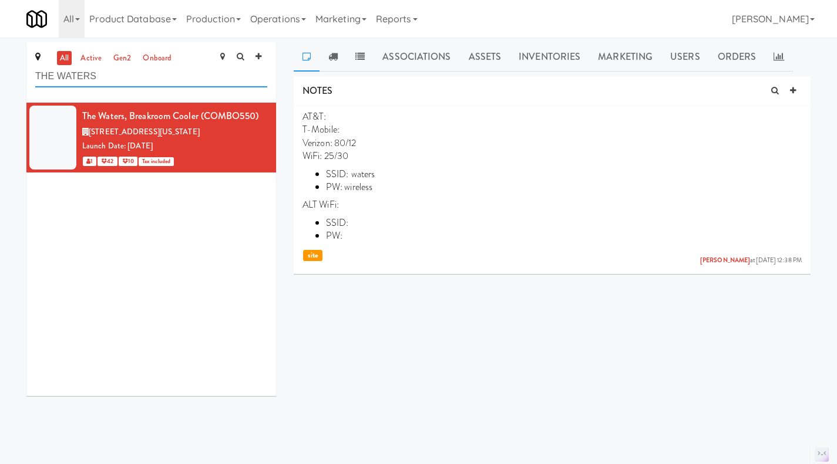
click at [111, 74] on input "THE WATERS" at bounding box center [151, 77] width 232 height 22
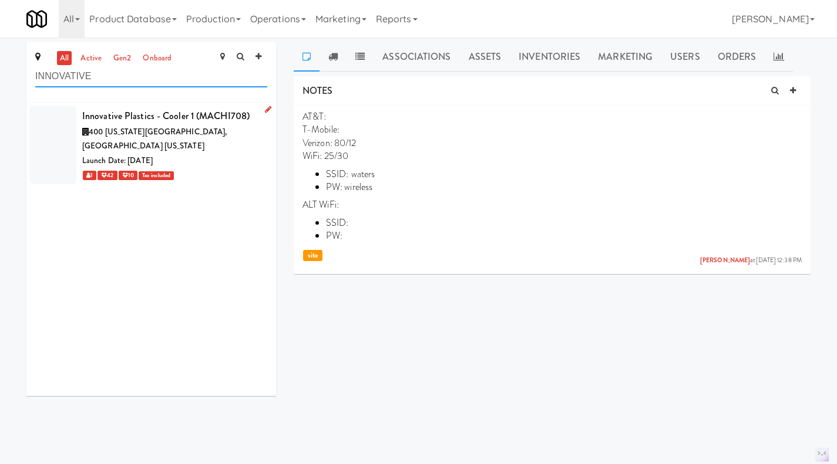
type input "INNOVATIVE"
click at [265, 110] on icon at bounding box center [268, 110] width 6 height 8
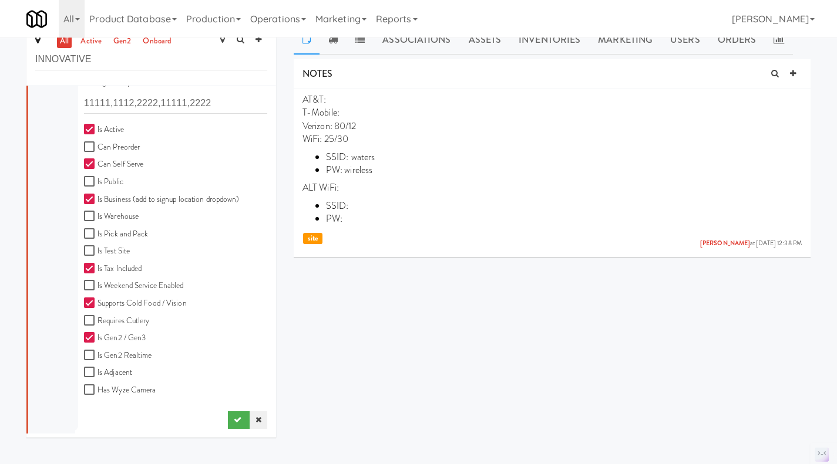
scroll to position [18, 0]
click at [252, 425] on link at bounding box center [259, 420] width 18 height 18
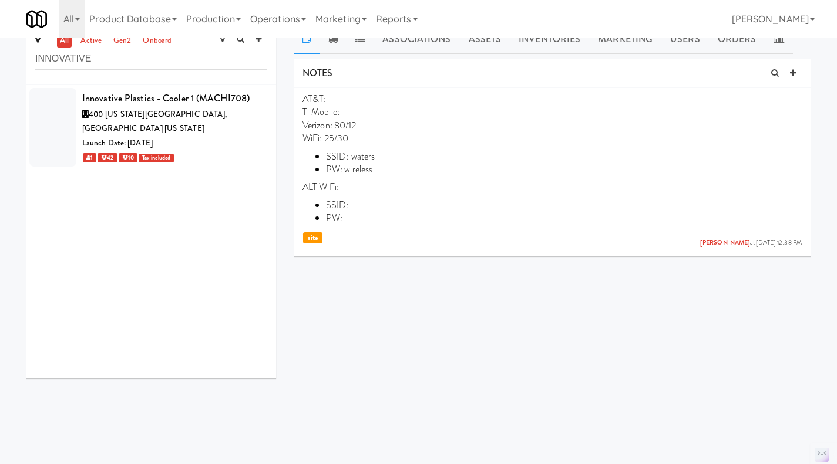
scroll to position [0, 0]
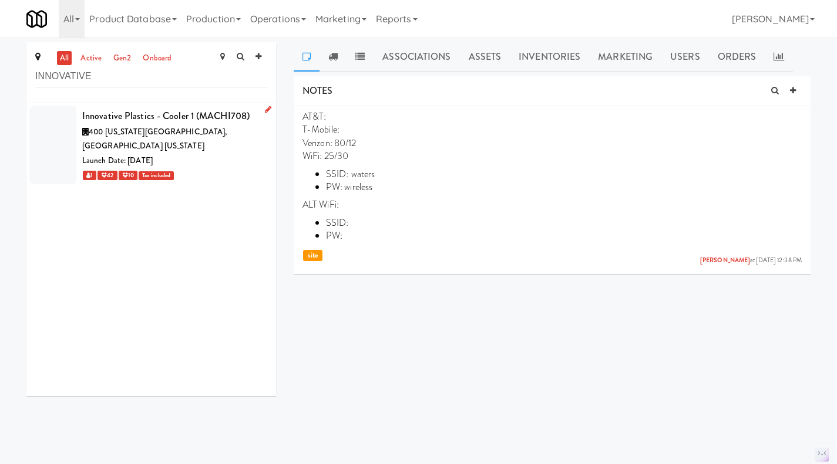
click at [248, 168] on div "1 42 10 Tax included" at bounding box center [174, 175] width 185 height 15
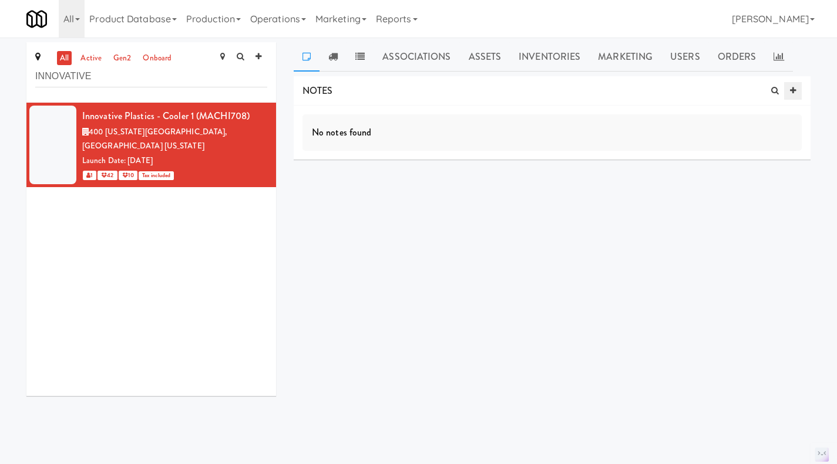
click at [797, 89] on link at bounding box center [793, 91] width 18 height 18
click at [351, 181] on input "text" at bounding box center [349, 183] width 32 height 15
type input "networ"
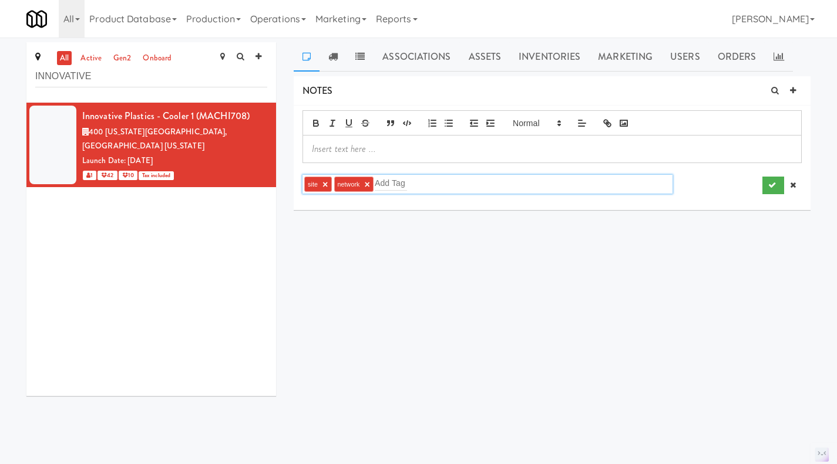
click at [359, 154] on p at bounding box center [552, 149] width 480 height 13
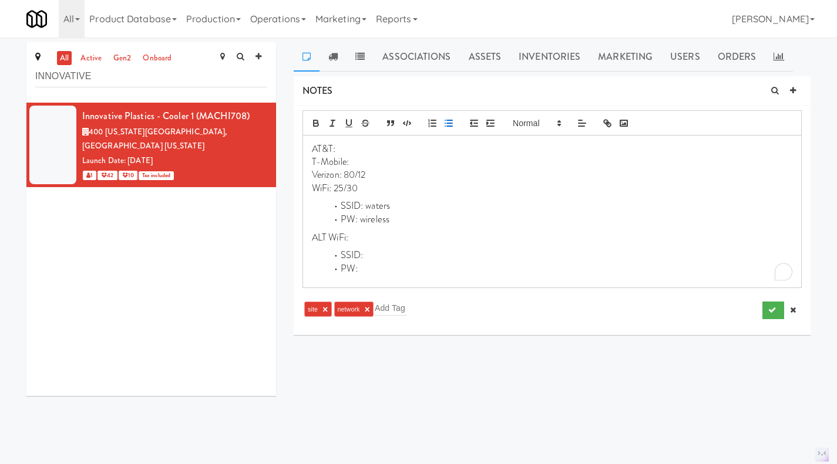
click at [376, 227] on div "AT&T: T-Mobile: Verizon: 80/12 WiFi: 25/30 SSID: [PERSON_NAME]: wireless ALT Wi…" at bounding box center [552, 212] width 498 height 152
click at [375, 222] on li "PW: wireless" at bounding box center [559, 220] width 466 height 14
click at [375, 204] on li "SSID: waters" at bounding box center [559, 207] width 466 height 14
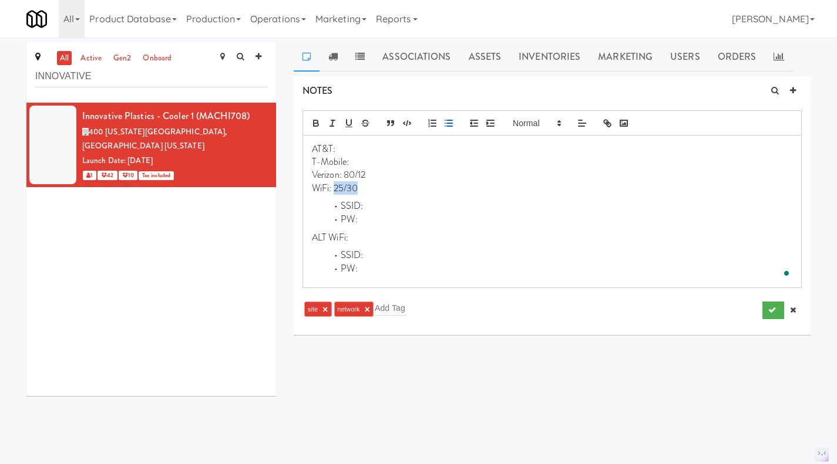
drag, startPoint x: 358, startPoint y: 186, endPoint x: 334, endPoint y: 187, distance: 24.1
click at [334, 187] on p "WiFi: 25/30" at bounding box center [552, 188] width 480 height 13
drag, startPoint x: 370, startPoint y: 173, endPoint x: 345, endPoint y: 173, distance: 24.7
click at [345, 173] on p "Verizon: 80/12" at bounding box center [552, 175] width 480 height 13
click at [764, 311] on button "submit" at bounding box center [773, 311] width 22 height 18
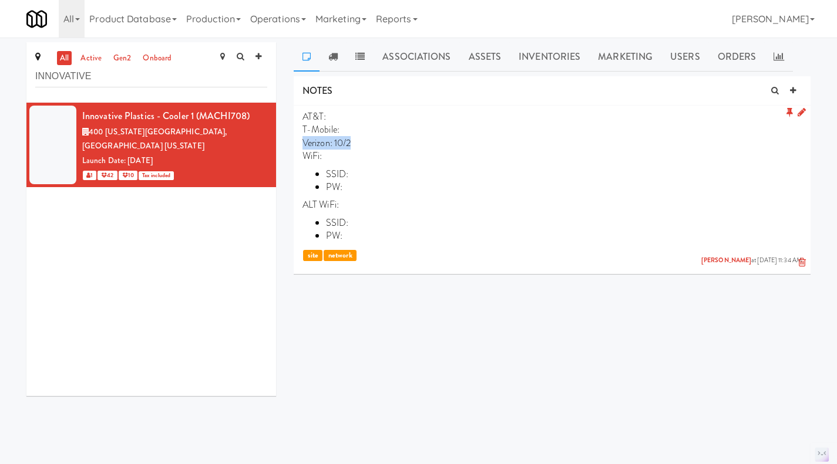
drag, startPoint x: 371, startPoint y: 142, endPoint x: 301, endPoint y: 143, distance: 70.5
click at [302, 144] on li "AT&T: T-Mobile: Verizon: 10/2 WiFi: SSID: PW: ALT WiFi: SSID: PW: [PERSON_NAME]…" at bounding box center [552, 188] width 517 height 164
copy p "Verizon: 10/2"
